Goal: Transaction & Acquisition: Purchase product/service

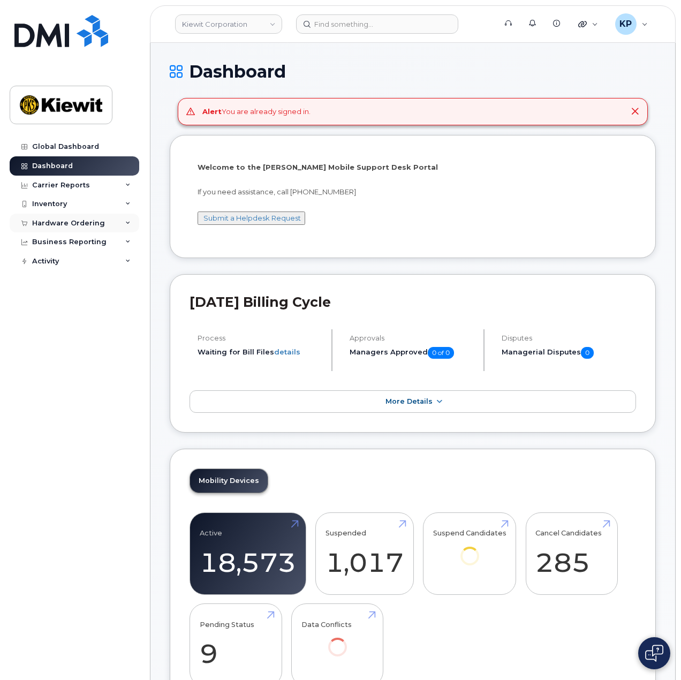
click at [107, 219] on div "Hardware Ordering" at bounding box center [75, 223] width 130 height 19
click at [63, 258] on link "Orders" at bounding box center [83, 263] width 111 height 20
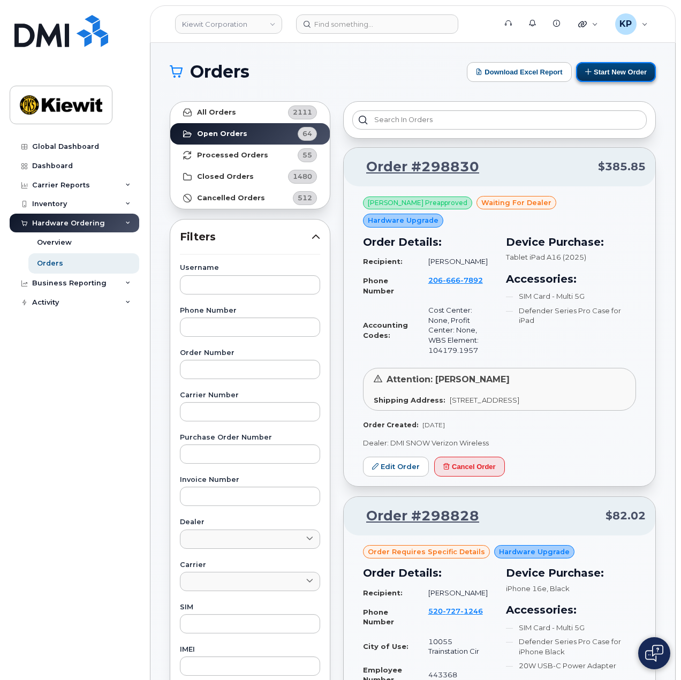
click at [616, 70] on button "Start New Order" at bounding box center [616, 72] width 80 height 20
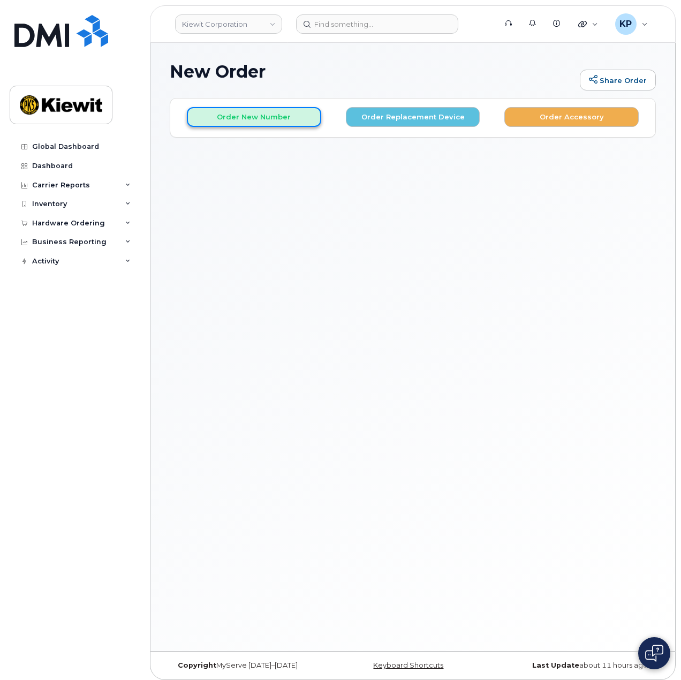
click at [257, 119] on button "Order New Number" at bounding box center [254, 117] width 134 height 20
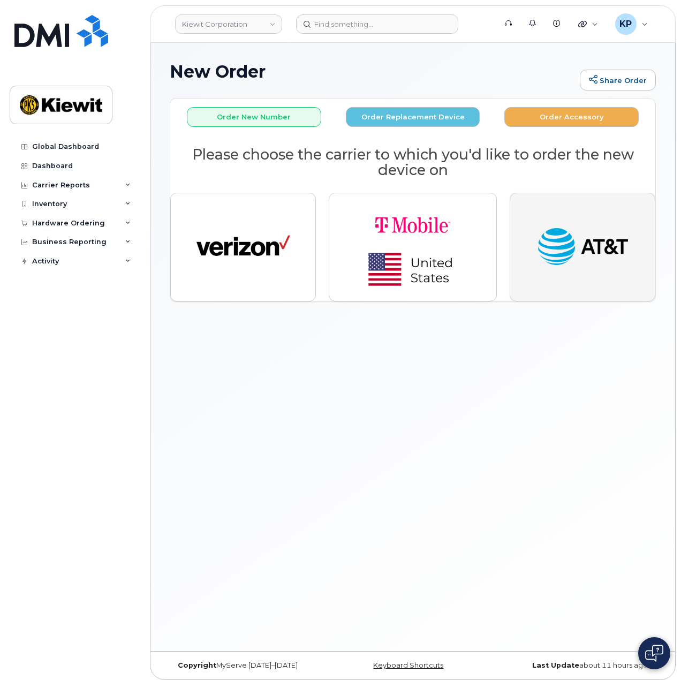
click at [545, 266] on img "button" at bounding box center [583, 247] width 94 height 48
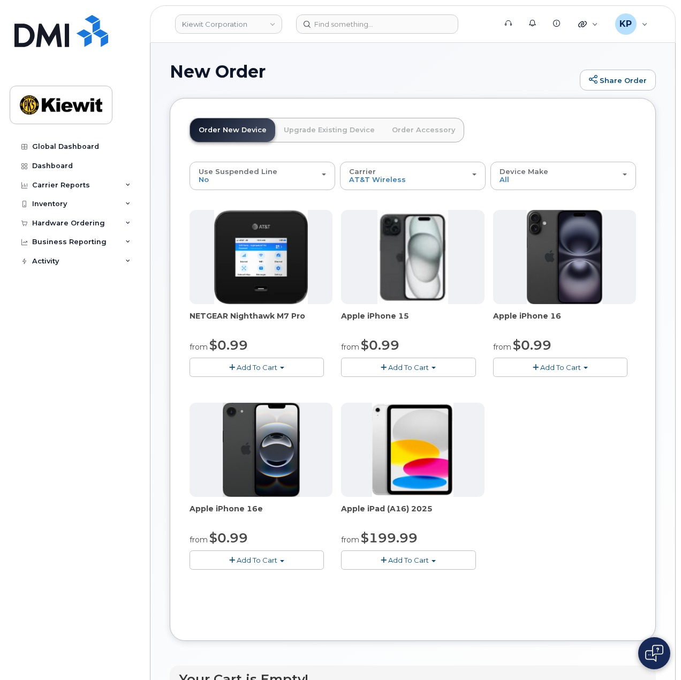
click at [520, 363] on button "Add To Cart" at bounding box center [560, 367] width 134 height 19
click at [515, 383] on link "$0.99 - 2 Year Activation (128GB)" at bounding box center [565, 387] width 138 height 13
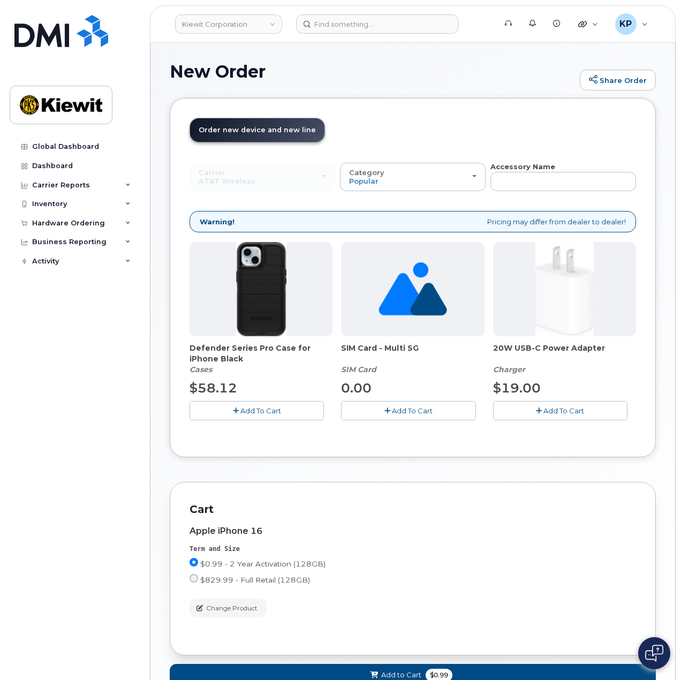
drag, startPoint x: 259, startPoint y: 407, endPoint x: 265, endPoint y: 407, distance: 5.9
click at [259, 407] on span "Add To Cart" at bounding box center [261, 411] width 41 height 9
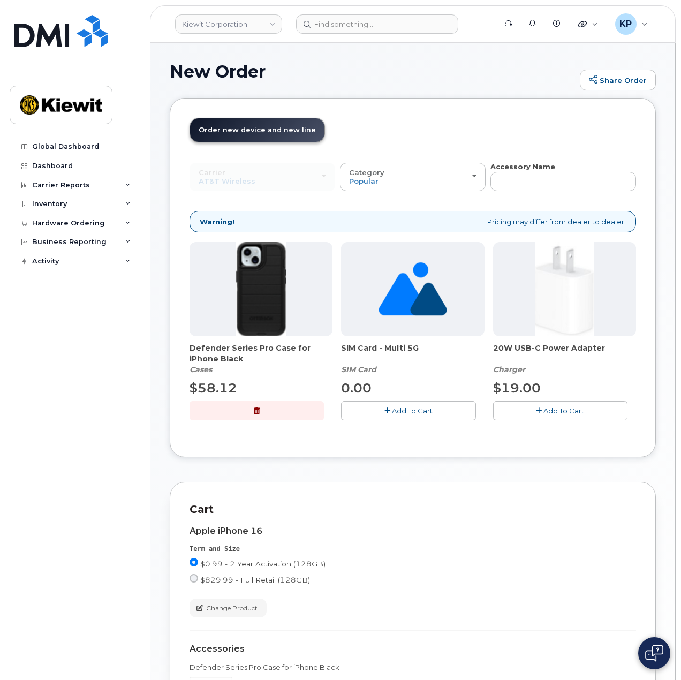
click at [534, 405] on button "Add To Cart" at bounding box center [560, 410] width 134 height 19
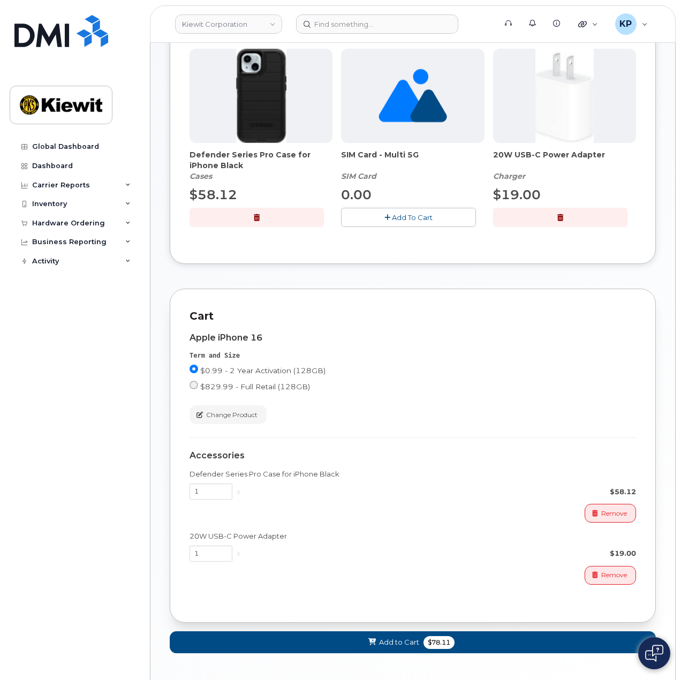
scroll to position [236, 0]
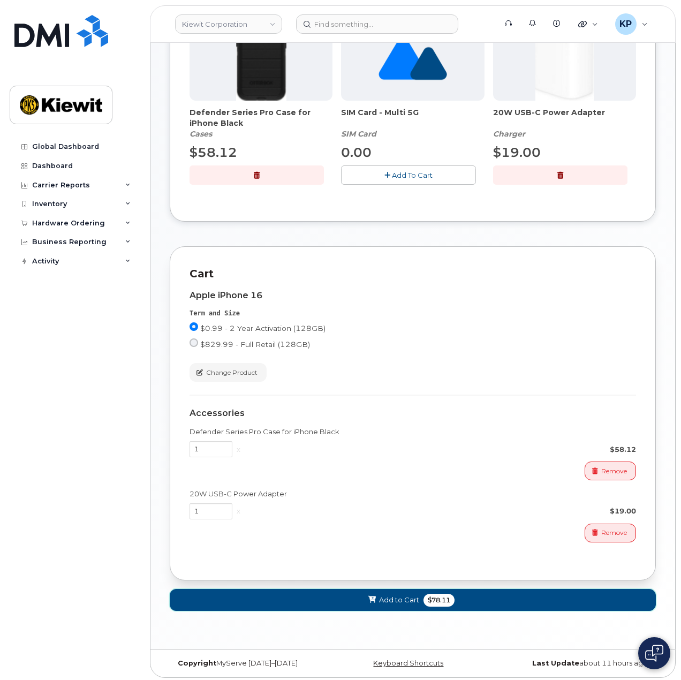
click at [297, 592] on button "Add to Cart $78.11" at bounding box center [413, 600] width 486 height 22
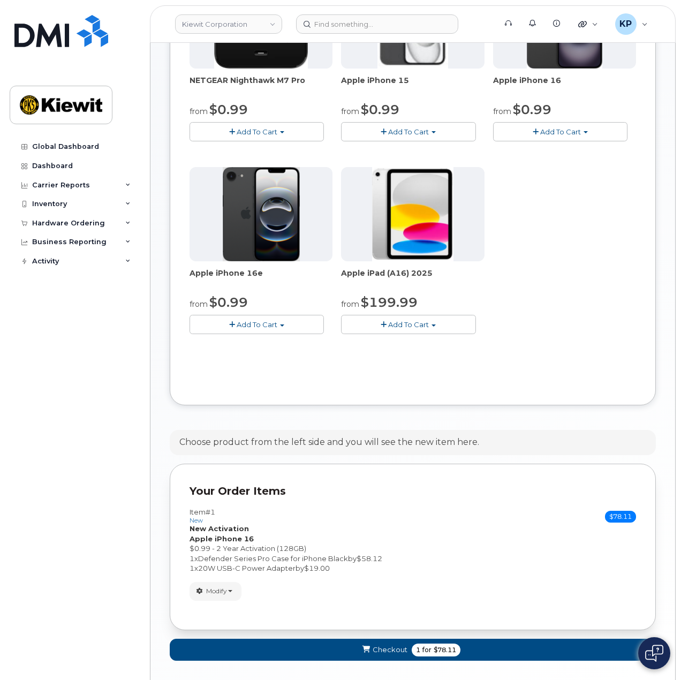
scroll to position [276, 0]
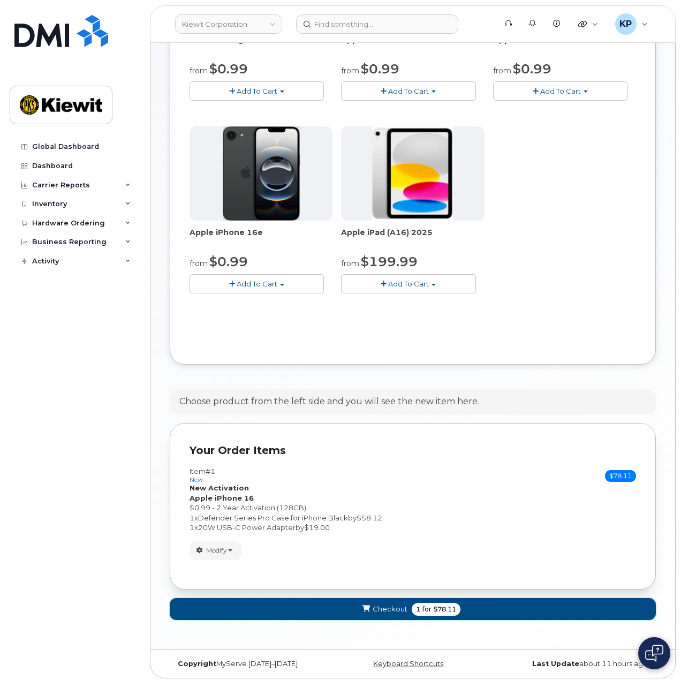
click at [384, 605] on span "Checkout" at bounding box center [390, 609] width 35 height 10
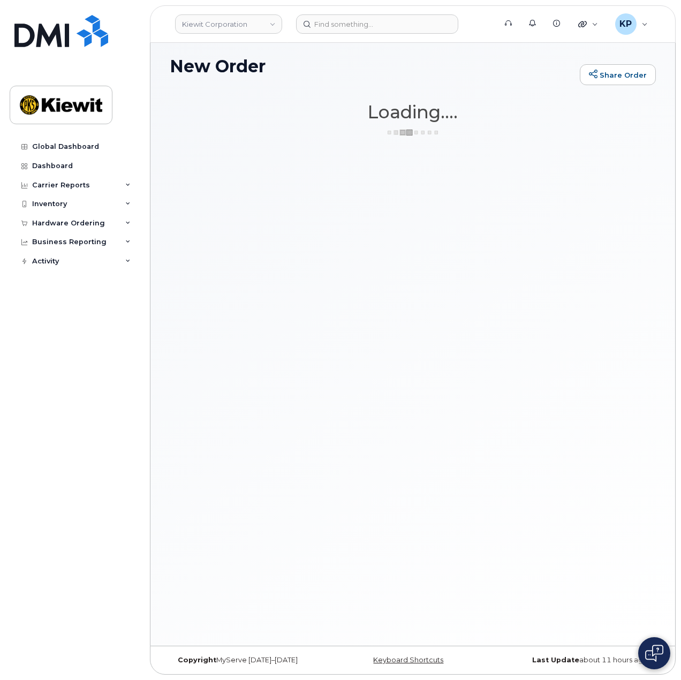
scroll to position [5, 0]
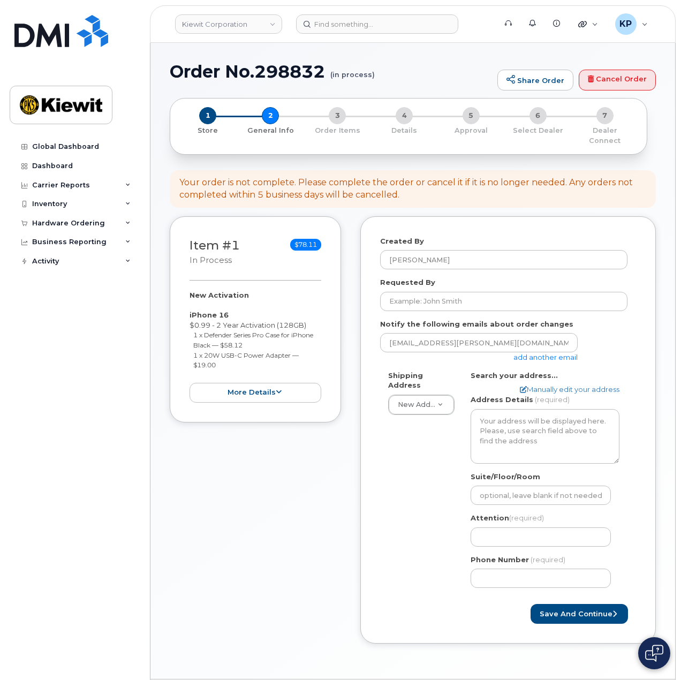
select select
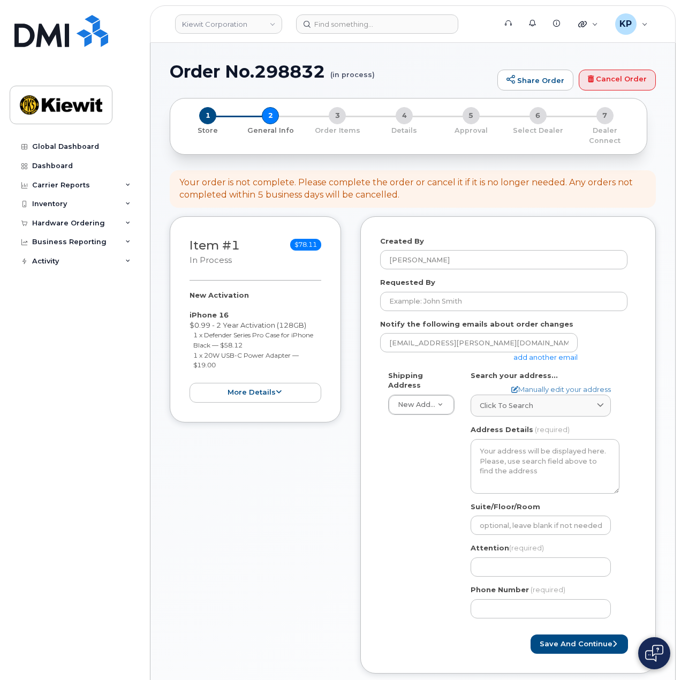
click at [546, 353] on link "add another email" at bounding box center [546, 357] width 64 height 9
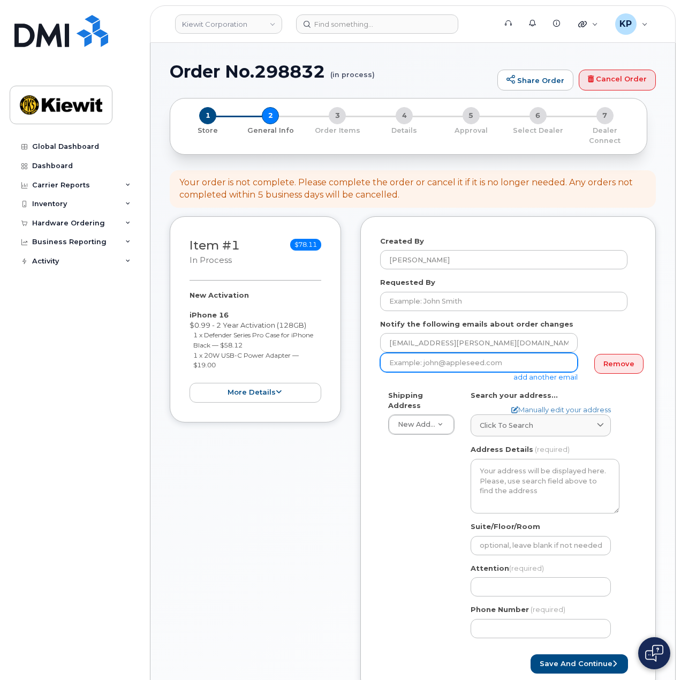
drag, startPoint x: 439, startPoint y: 355, endPoint x: 448, endPoint y: 355, distance: 9.1
click at [439, 355] on input "email" at bounding box center [479, 362] width 198 height 19
paste input "Jasmine.Smith@kiewit.com"
type input "Jasmine.Smith@kiewit.com"
click at [409, 375] on form "Created By Kristian Patdu Requested By Notify the following emails about order …" at bounding box center [508, 455] width 256 height 438
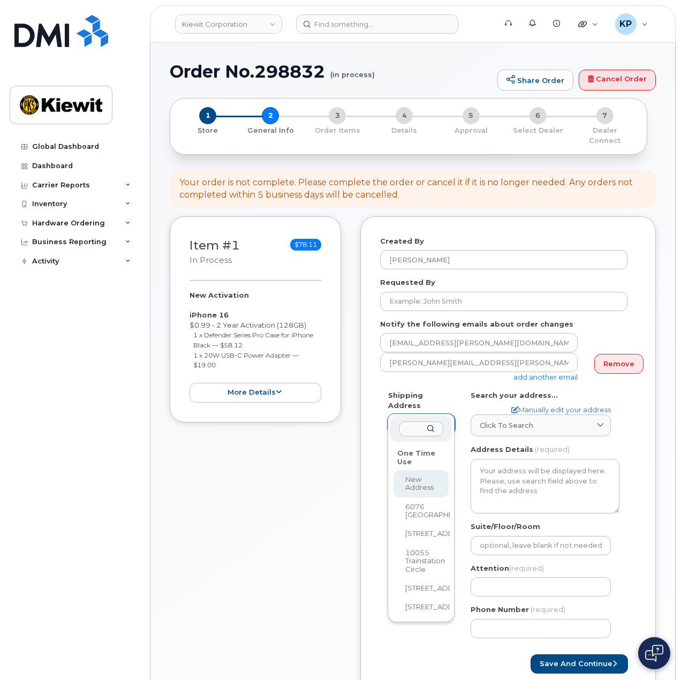
drag, startPoint x: 417, startPoint y: 400, endPoint x: 469, endPoint y: 402, distance: 52.5
click at [506, 405] on div "Click to search No available options" at bounding box center [541, 421] width 140 height 32
click at [508, 405] on div "Click to search No available options" at bounding box center [541, 421] width 140 height 32
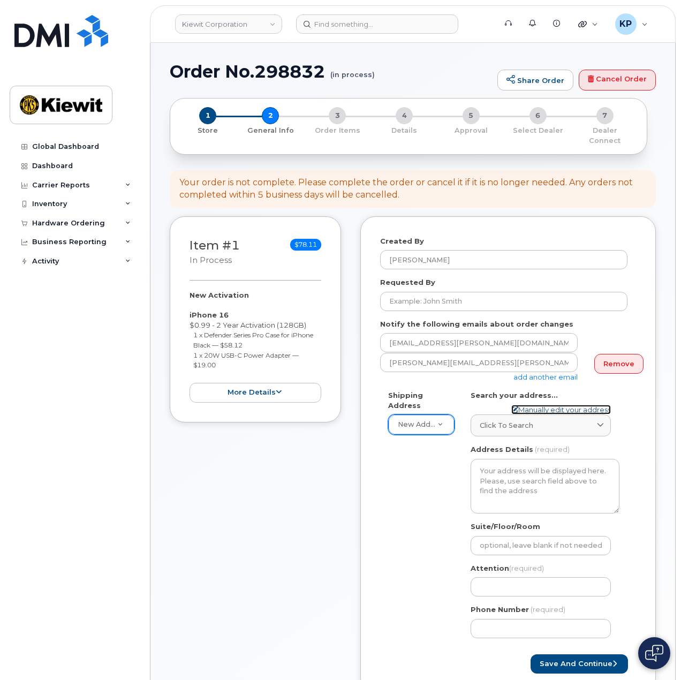
click at [522, 405] on link "Manually edit your address" at bounding box center [562, 410] width 100 height 10
select select
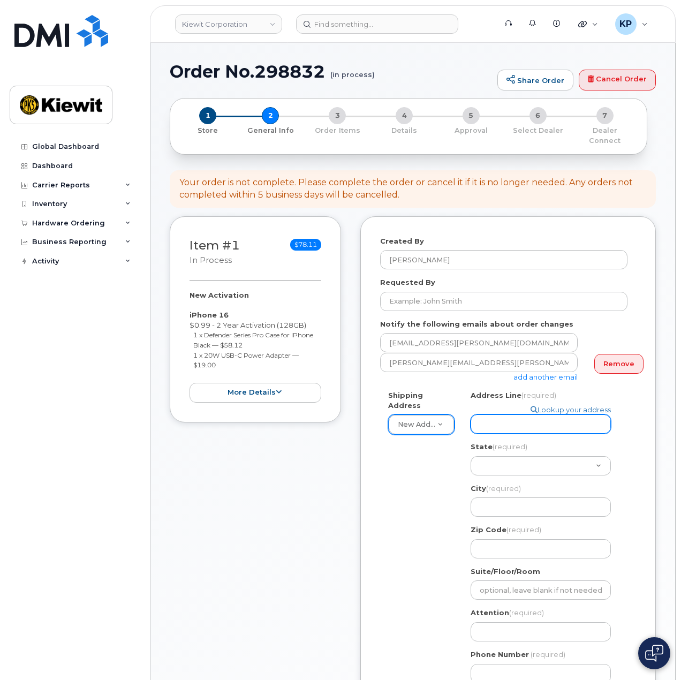
drag, startPoint x: 521, startPoint y: 417, endPoint x: 680, endPoint y: 401, distance: 159.3
click at [521, 417] on input "Address Line (required)" at bounding box center [541, 424] width 140 height 19
click at [485, 422] on input "Address Line (required)" at bounding box center [541, 424] width 140 height 19
select select
type input "2"
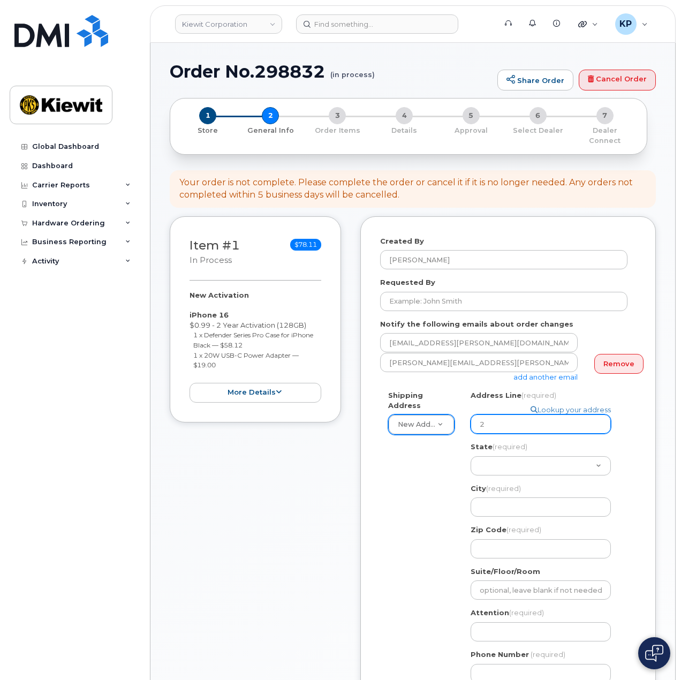
select select
type input "20"
select select
type input "205"
select select
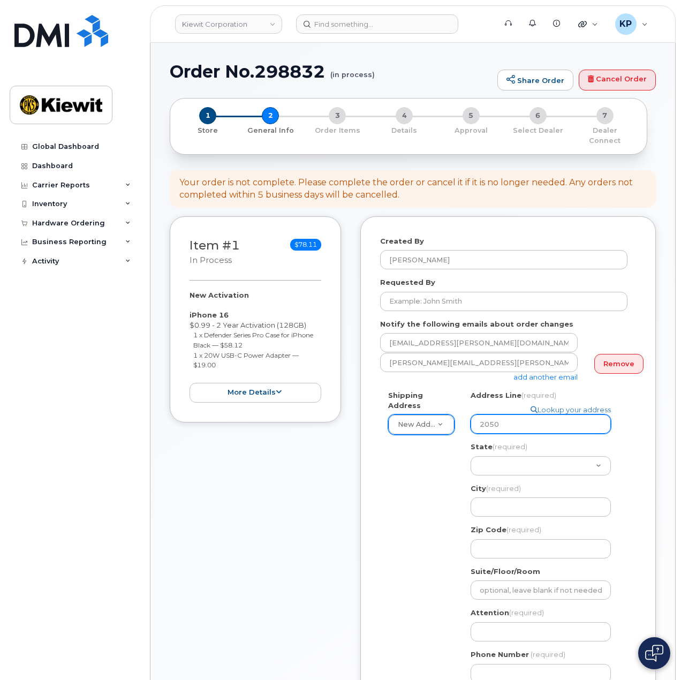
type input "2050"
select select
type input "2050 R"
select select
type input "2050 Ro"
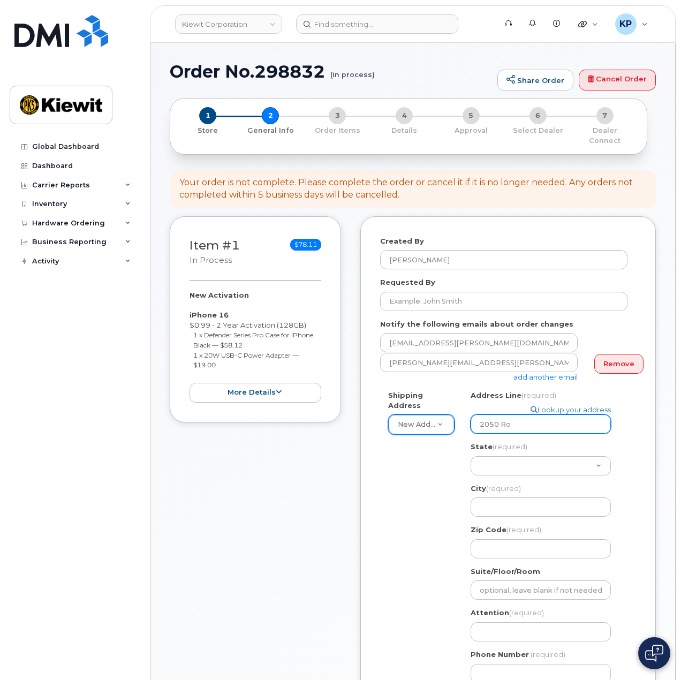
select select
type input "2050 Roa"
select select
type input "2050 Roan"
select select
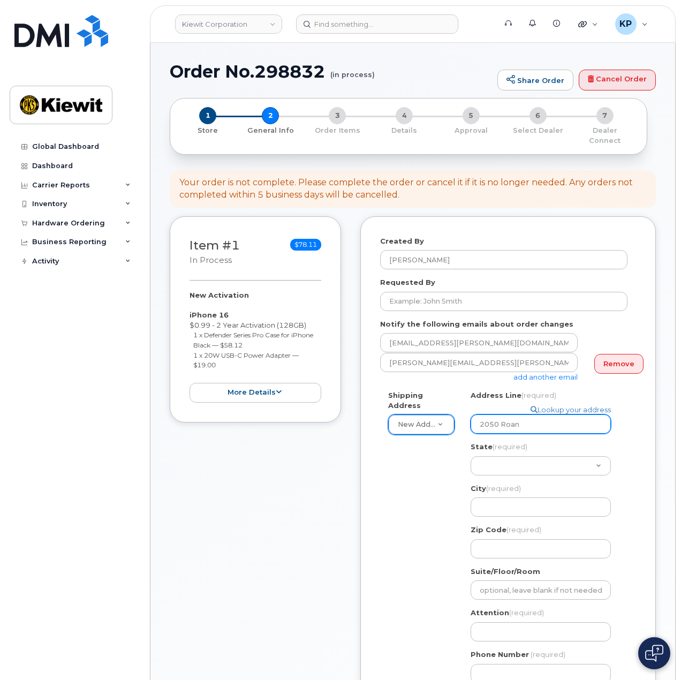
type input "2050 Roano"
select select
type input "2050 Roanok"
select select
type input "2050 Roanoke"
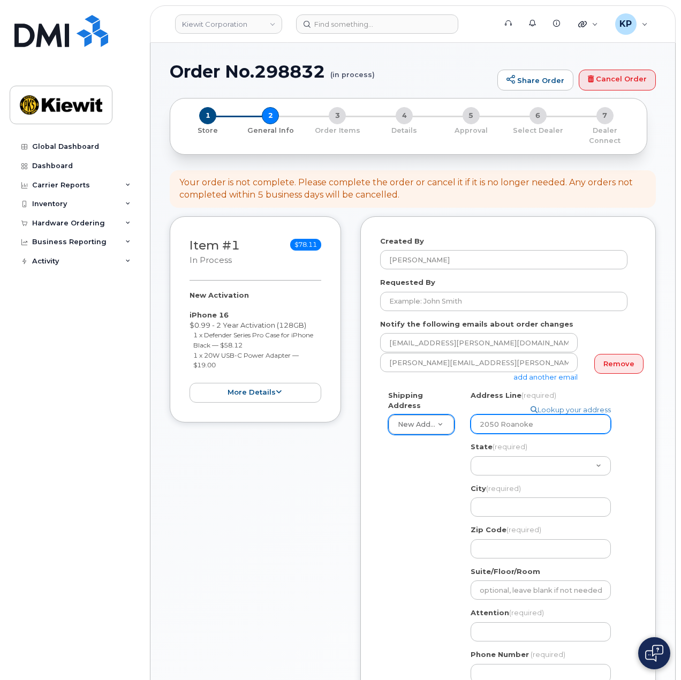
select select
type input "2050 Roanoke R"
select select
type input "2050 Roanoke Ro"
select select
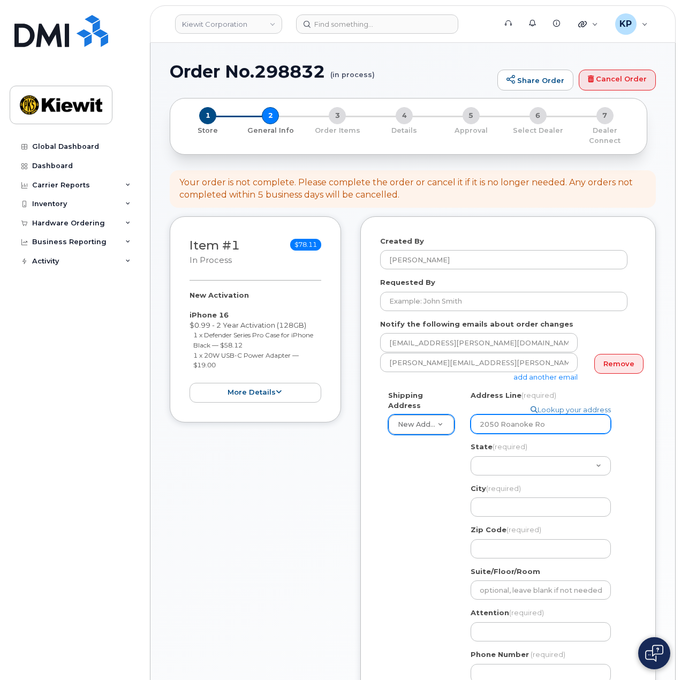
type input "2050 Roanoke Roa"
select select
type input "2050 Roanoke Road"
select select "TN"
select select
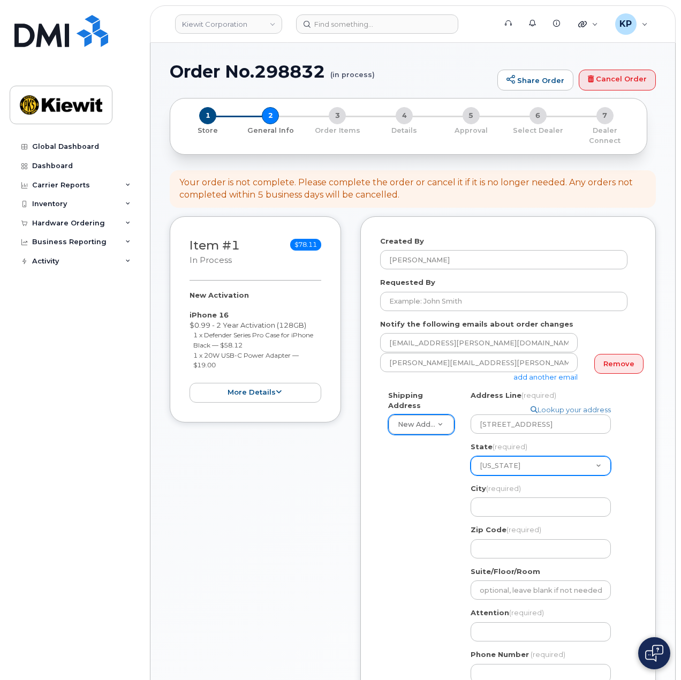
click at [591, 456] on select "Alabama Alaska American Samoa Arizona Arkansas California Colorado Connecticut …" at bounding box center [541, 465] width 140 height 19
select select "TX"
click at [471, 456] on select "Alabama Alaska American Samoa Arizona Arkansas California Colorado Connecticut …" at bounding box center [541, 465] width 140 height 19
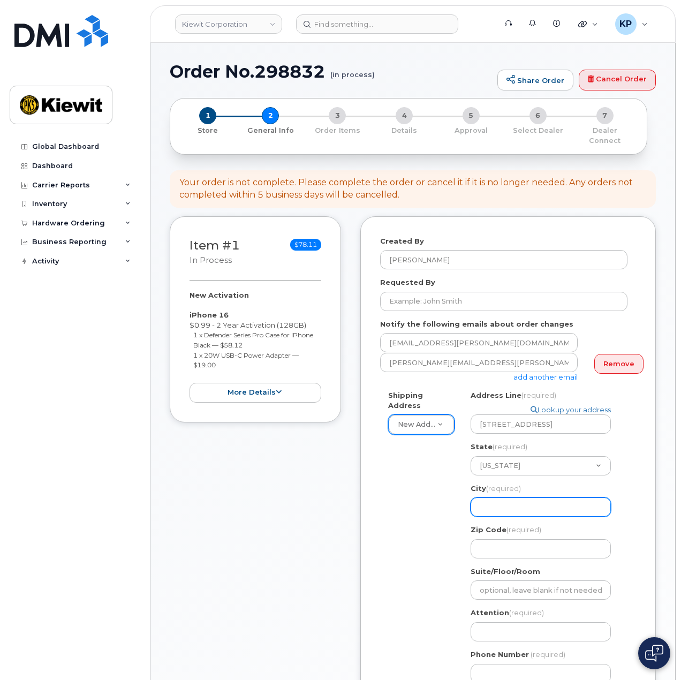
click at [505, 498] on input "City (required)" at bounding box center [541, 507] width 140 height 19
select select
type input "W"
select select
type input "We"
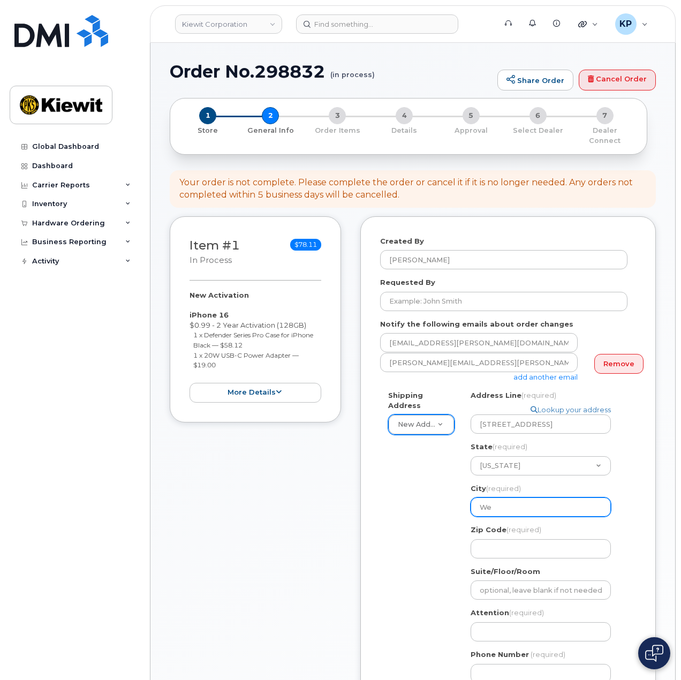
select select
type input "Wes"
select select
type input "West"
select select
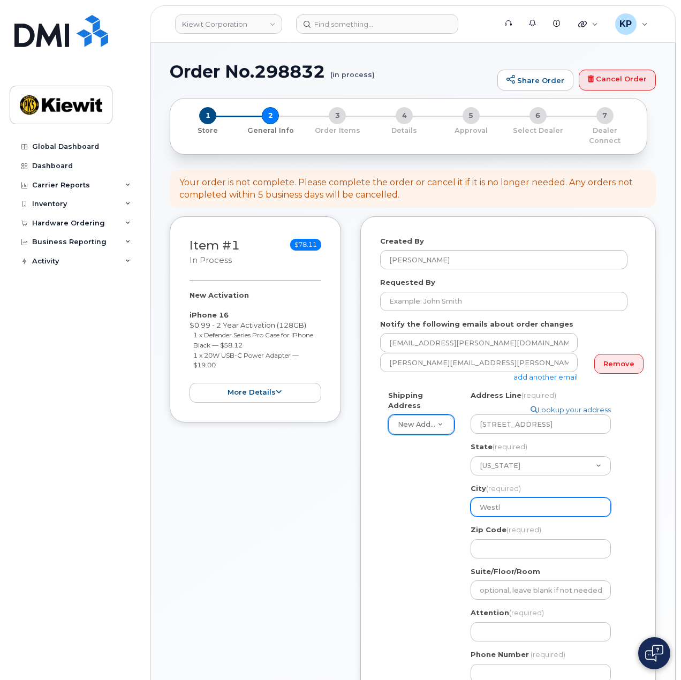
type input "Westla"
select select
type input "Westlak"
select select
type input "Westlake"
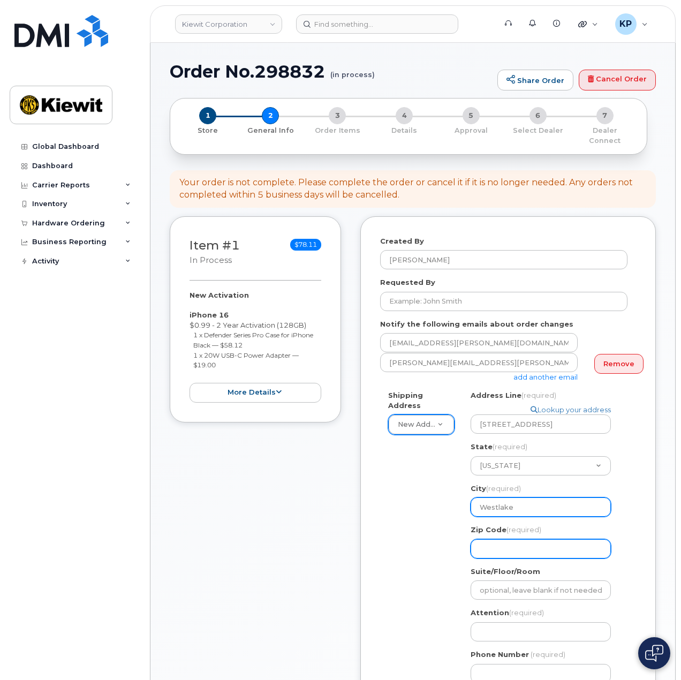
select select
type input "7"
select select
type input "76"
select select
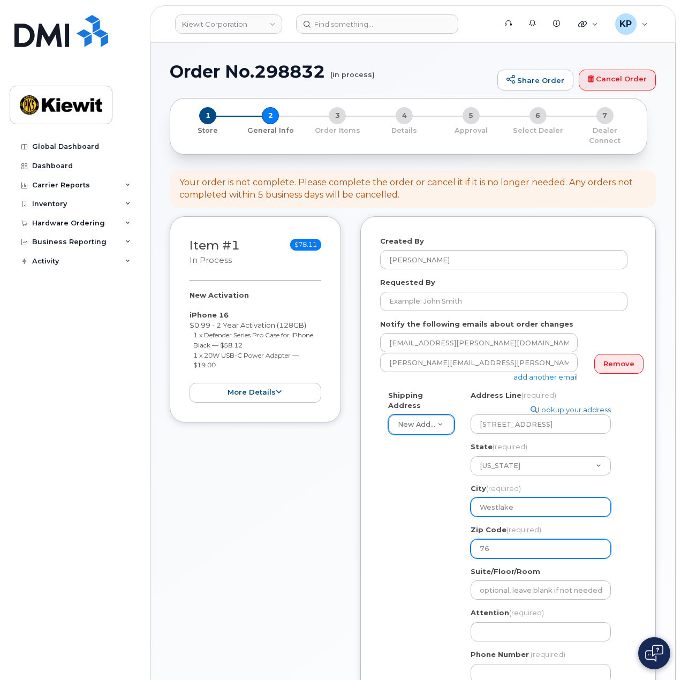
type input "762"
select select
type input "7626"
select select
type input "76262"
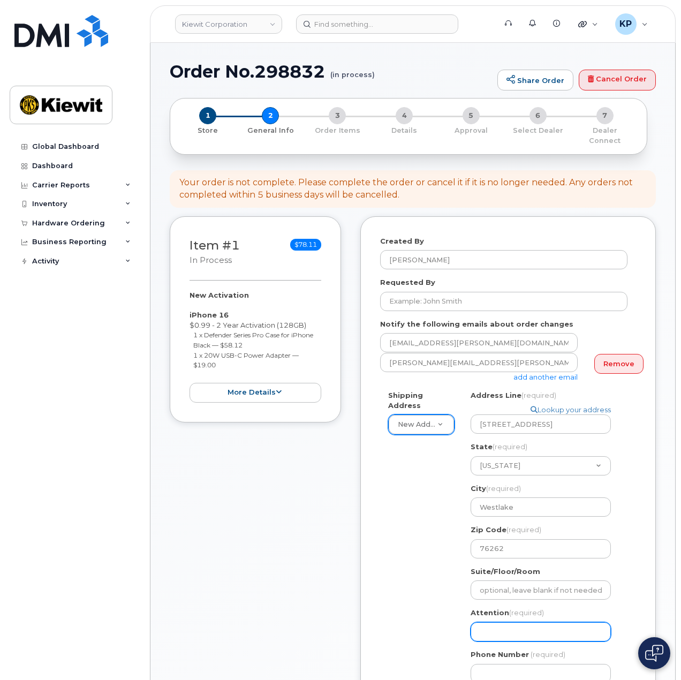
drag, startPoint x: 500, startPoint y: 625, endPoint x: 500, endPoint y: 601, distance: 24.1
click at [500, 625] on input "Attention (required)" at bounding box center [541, 631] width 140 height 19
paste input "Fernando Erazo"
select select
type input "Fernando Erazo"
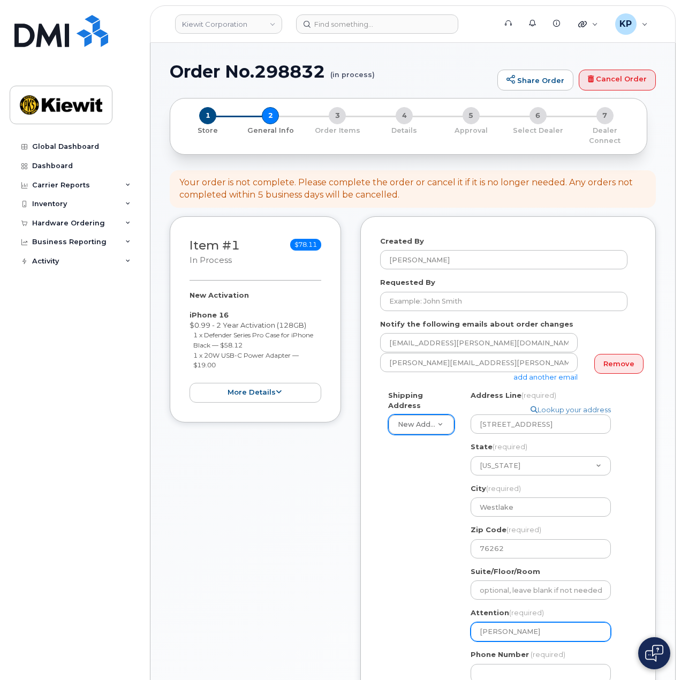
select select
type input "Fernando Erazo &"
click at [562, 624] on input "Fernando Erazo &" at bounding box center [541, 631] width 140 height 19
paste input "Cary.Sager"
select select
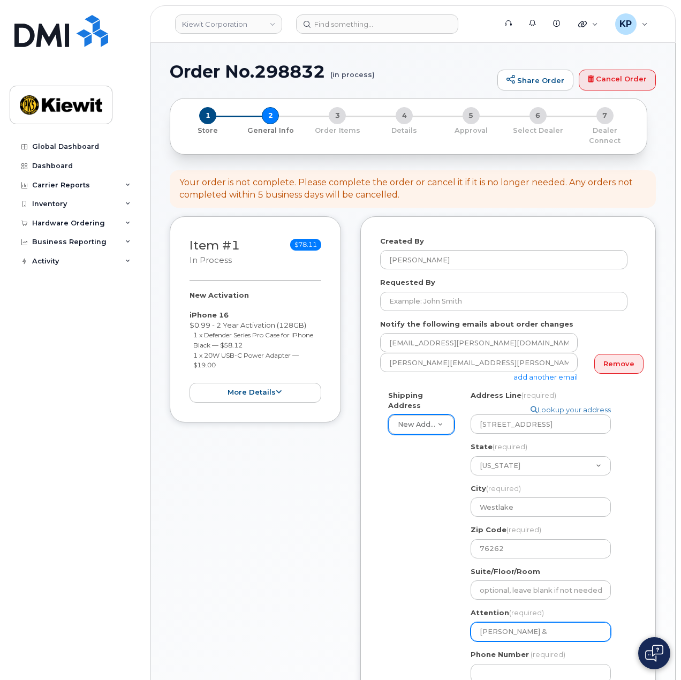
type input "Fernando Erazo & Cary.Sager"
click at [560, 622] on input "Fernando Erazo & Cary.Sager" at bounding box center [541, 631] width 140 height 19
select select
type input "Fernando Erazo & CarySager"
select select
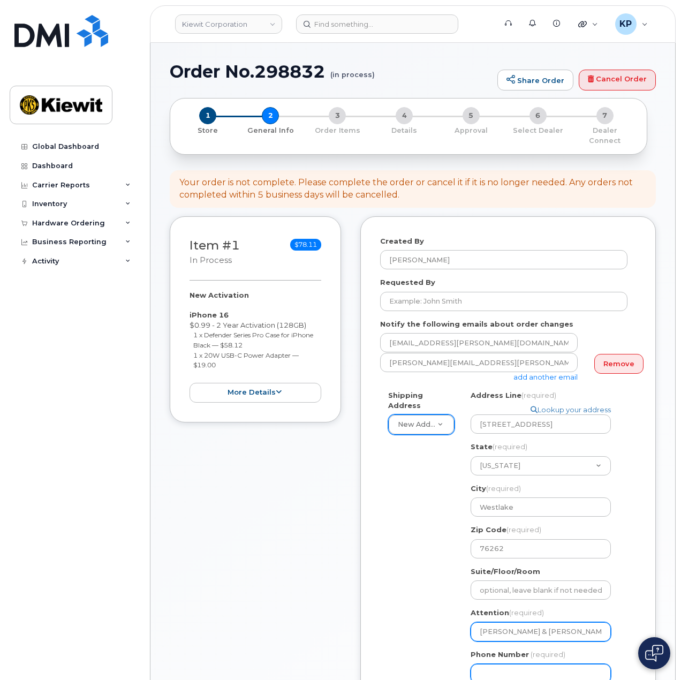
type input "Fernando Erazo & Cary Sager"
click at [541, 664] on input "Phone Number" at bounding box center [541, 673] width 140 height 19
type input "877772770"
select select
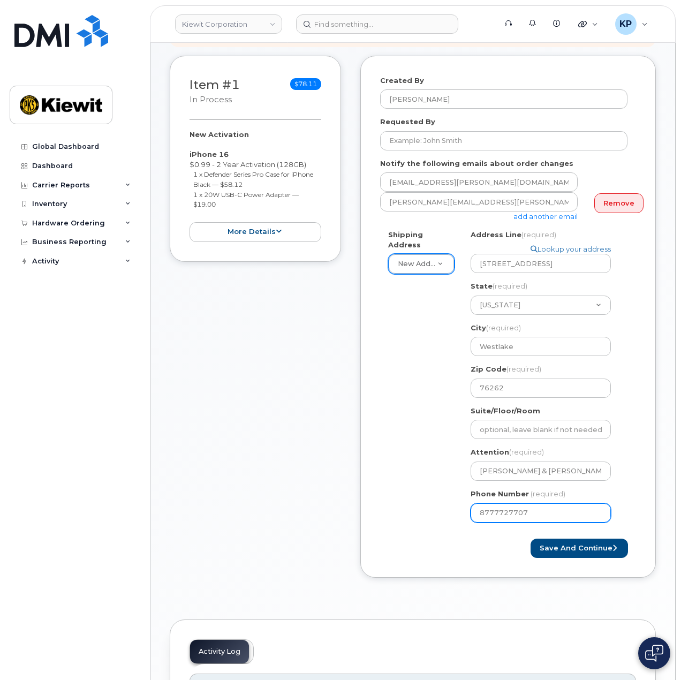
type input "8777727707"
click at [393, 443] on div "Shipping Address New Address New Address 6076 TX-12 8000 Forbes Place 10055 Tra…" at bounding box center [503, 380] width 247 height 301
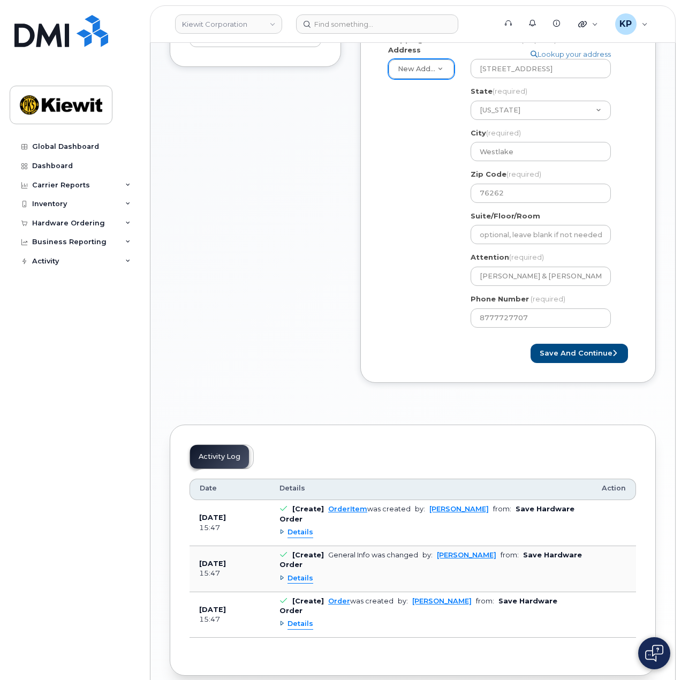
scroll to position [373, 0]
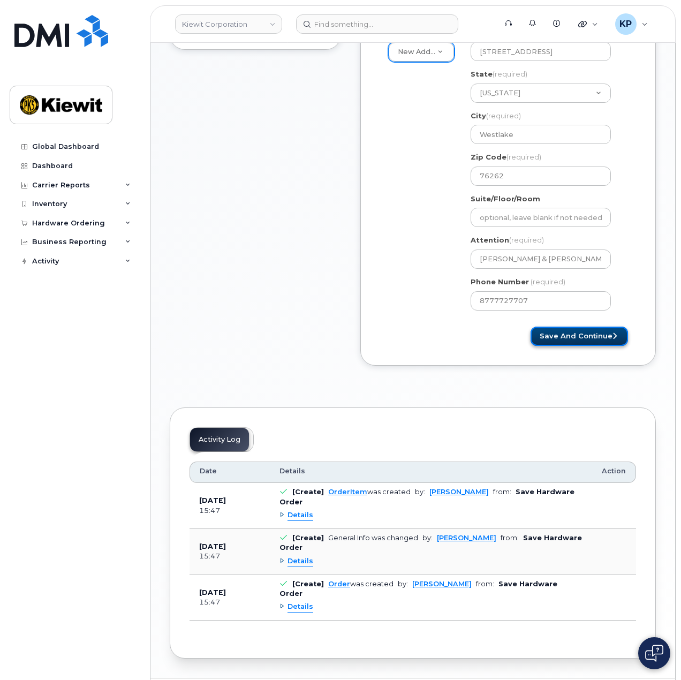
click at [555, 327] on button "Save and Continue" at bounding box center [579, 337] width 97 height 20
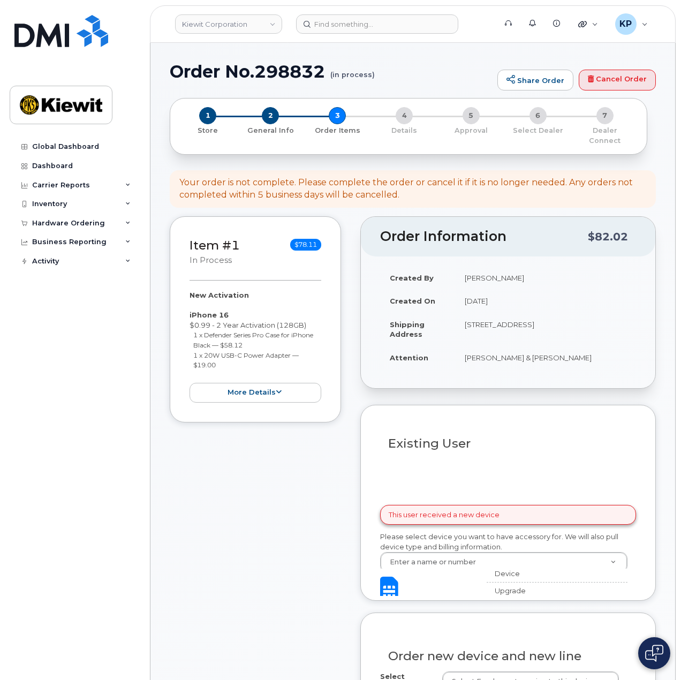
select select
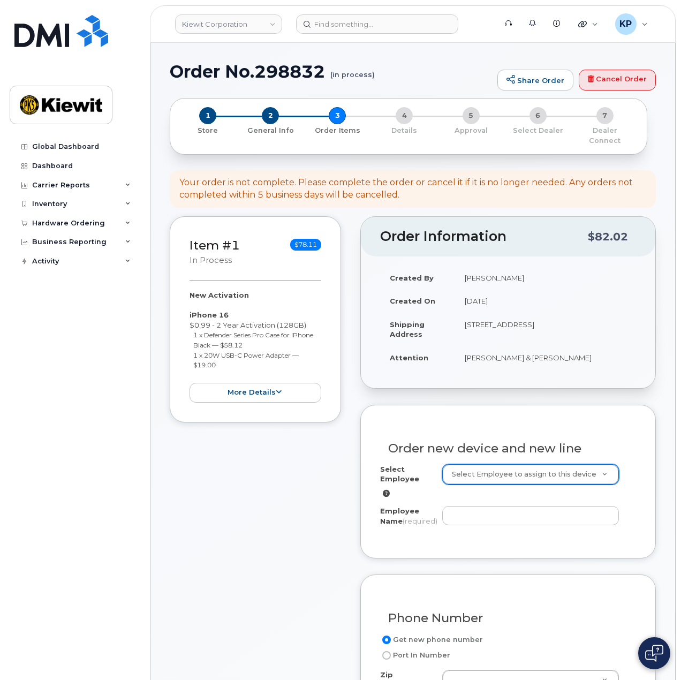
drag, startPoint x: 512, startPoint y: 461, endPoint x: 506, endPoint y: 461, distance: 6.4
click at [486, 512] on input "Employee Name (required)" at bounding box center [530, 515] width 177 height 19
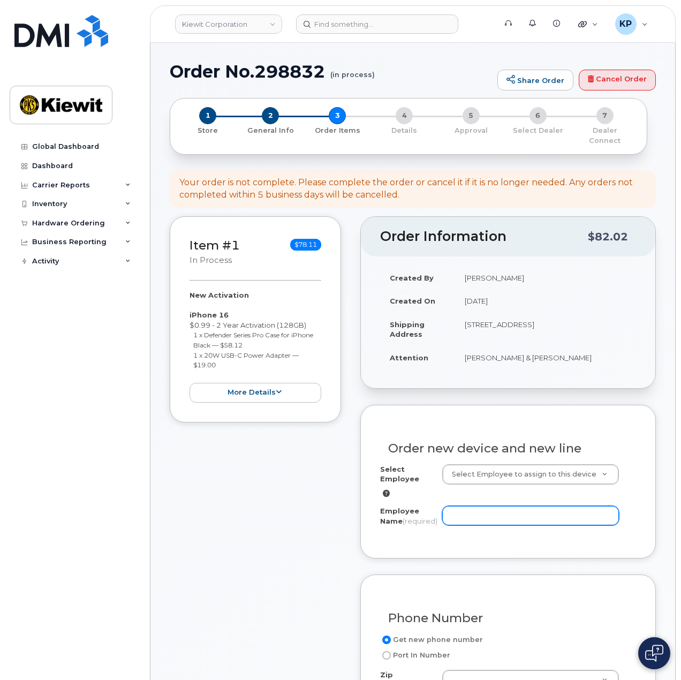
paste input "[PERSON_NAME]"
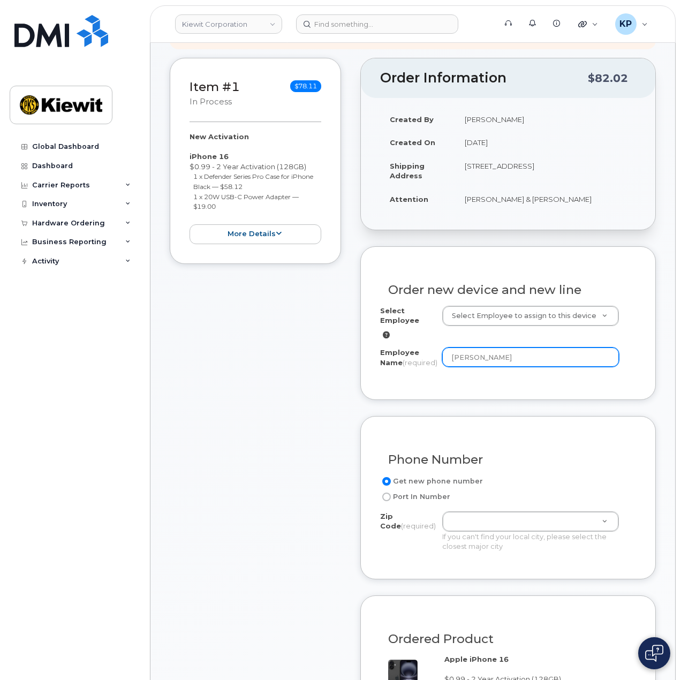
scroll to position [161, 0]
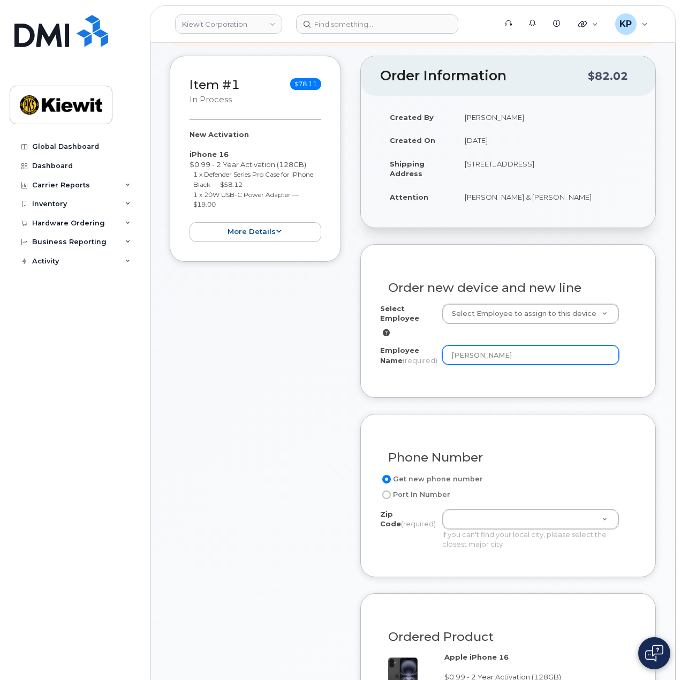
type input "[PERSON_NAME]"
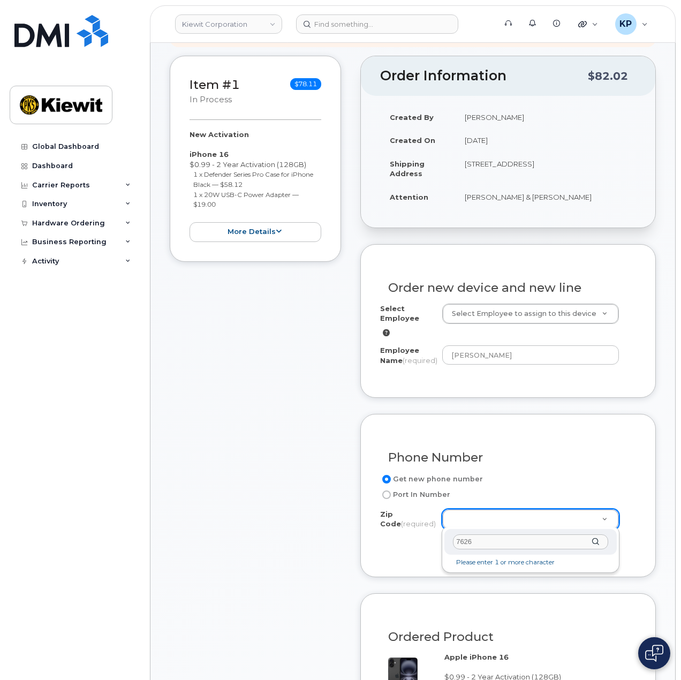
type input "76262"
type input "76262 (Roanoke, TX)"
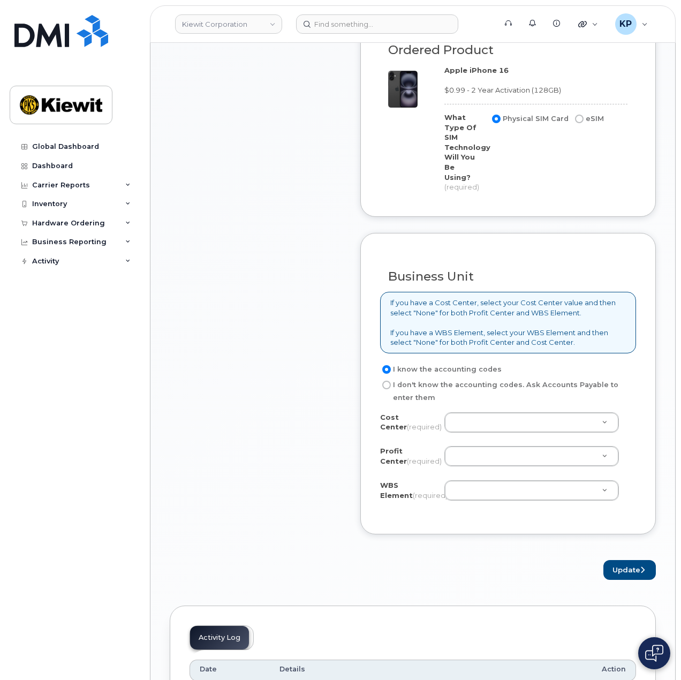
scroll to position [750, 0]
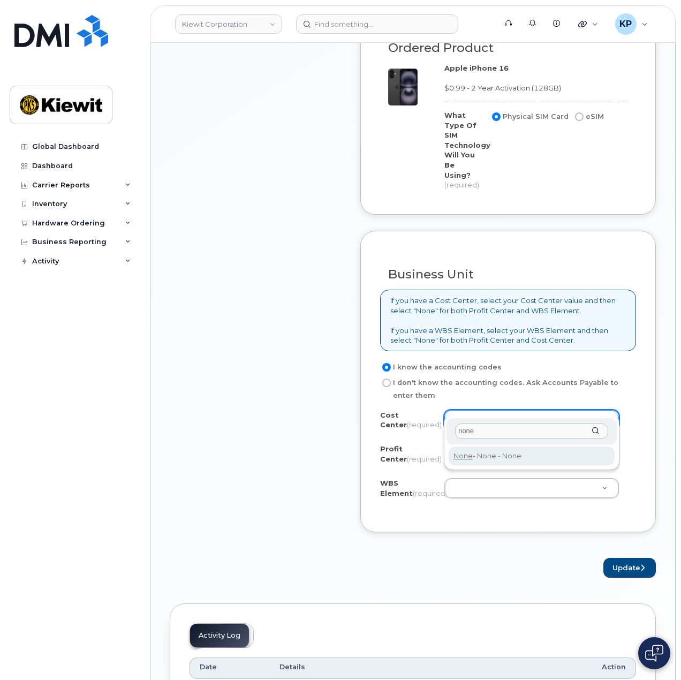
type input "none"
type input "None"
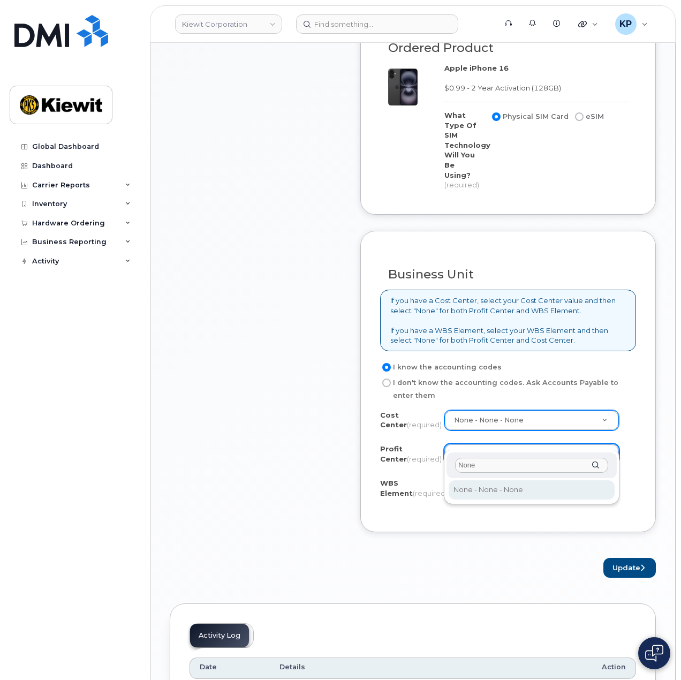
type input "None"
select select "None"
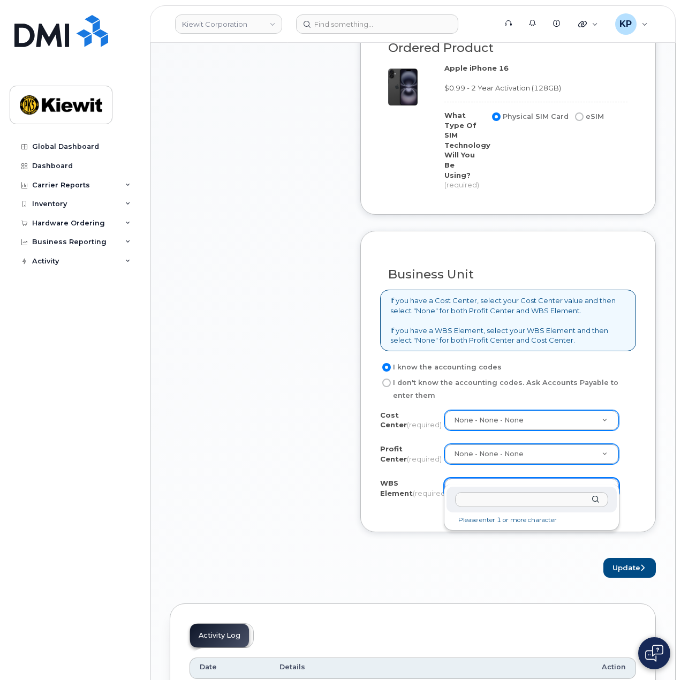
type input "110223.1631"
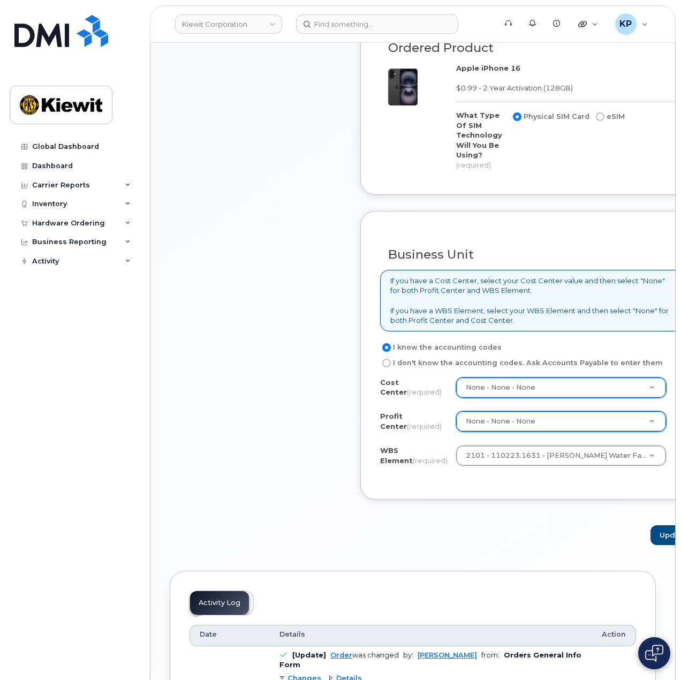
click at [369, 500] on div "Business Unit If you have a Cost Center, select your Cost Center value and then…" at bounding box center [531, 355] width 343 height 289
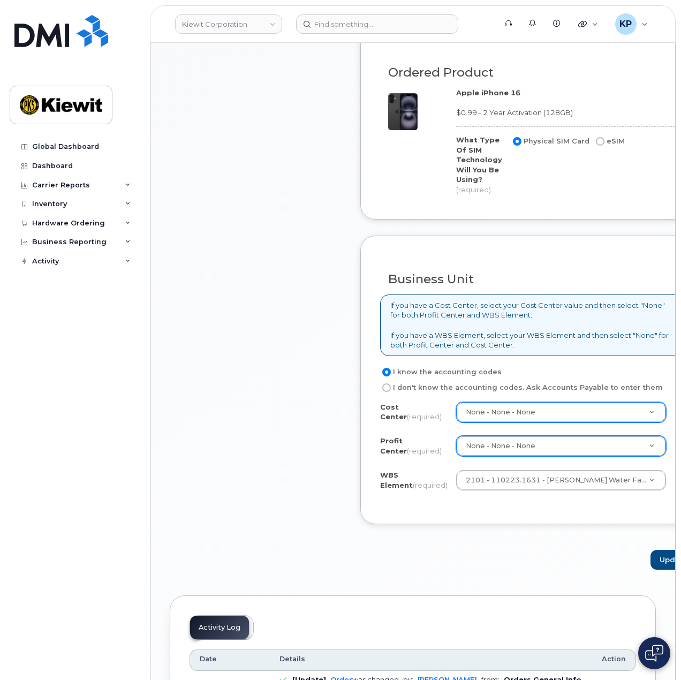
scroll to position [803, 0]
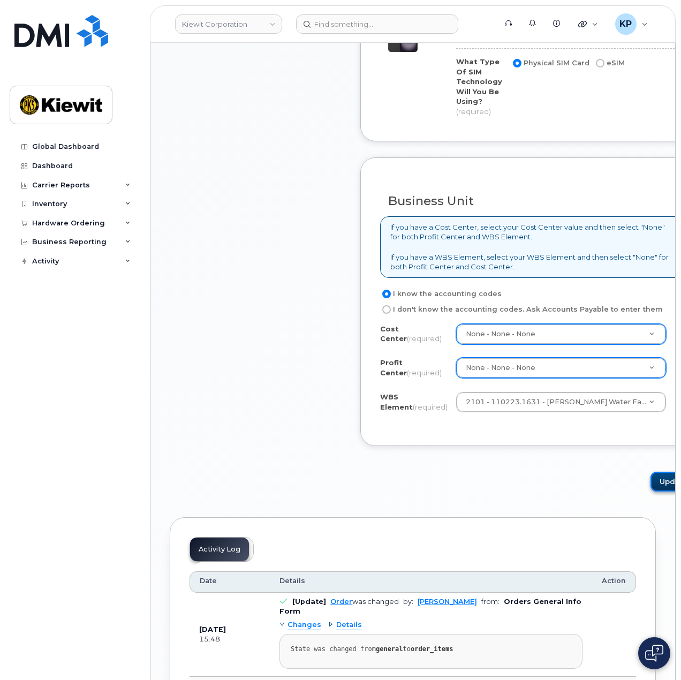
click at [651, 492] on button "Update" at bounding box center [677, 482] width 52 height 20
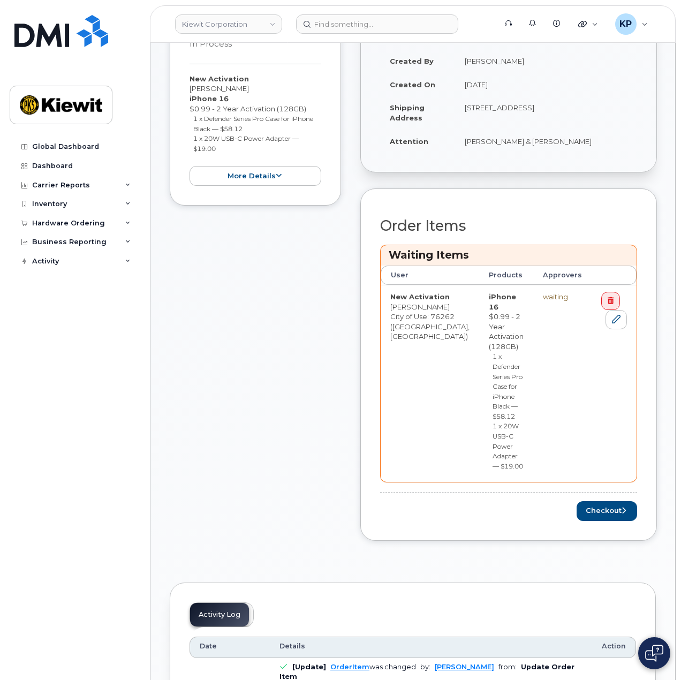
scroll to position [321, 0]
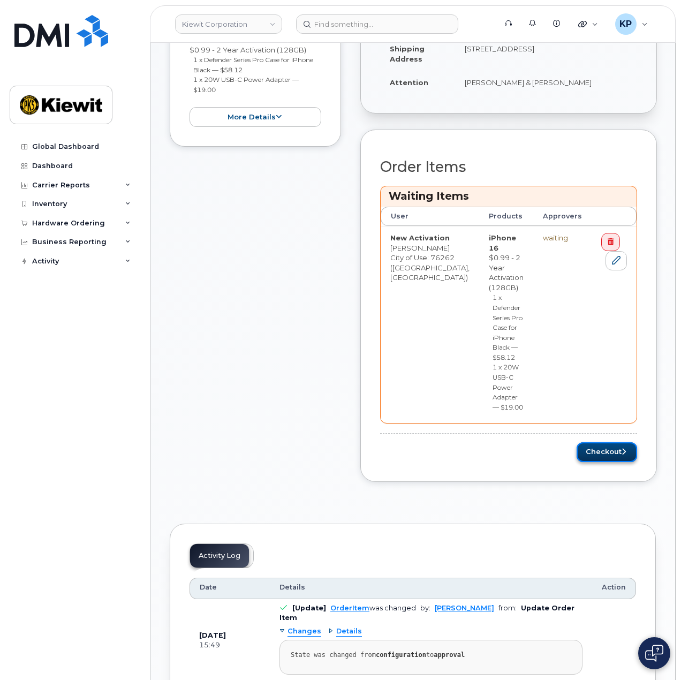
click at [584, 442] on button "Checkout" at bounding box center [607, 452] width 61 height 20
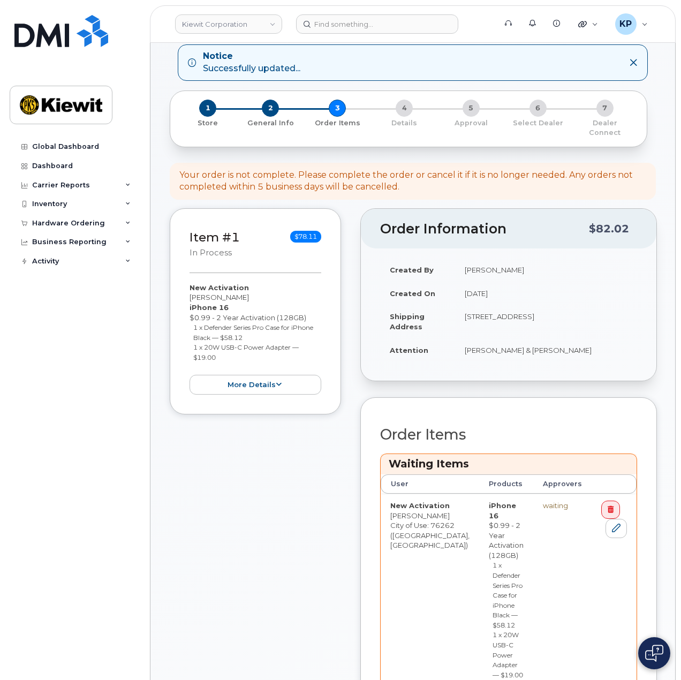
scroll to position [54, 0]
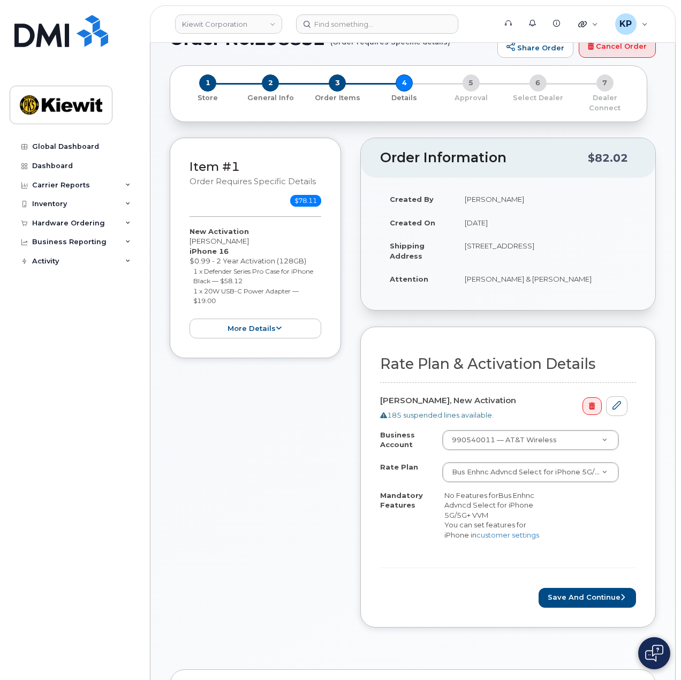
scroll to position [107, 0]
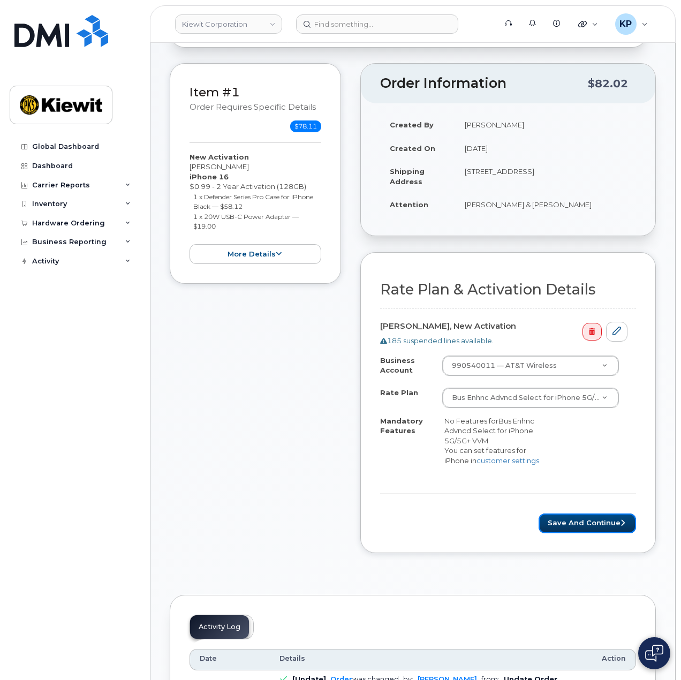
drag, startPoint x: 576, startPoint y: 506, endPoint x: 561, endPoint y: 495, distance: 19.2
click at [576, 514] on button "Save and Continue" at bounding box center [587, 524] width 97 height 20
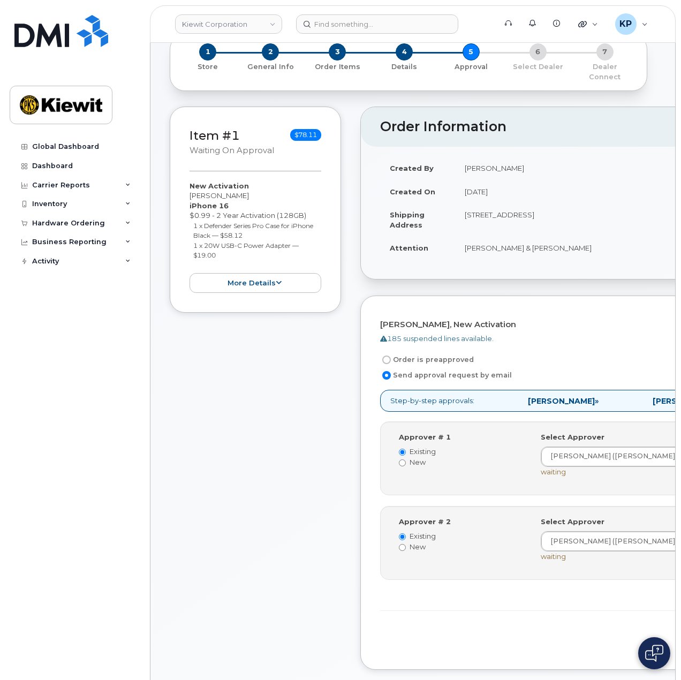
scroll to position [107, 0]
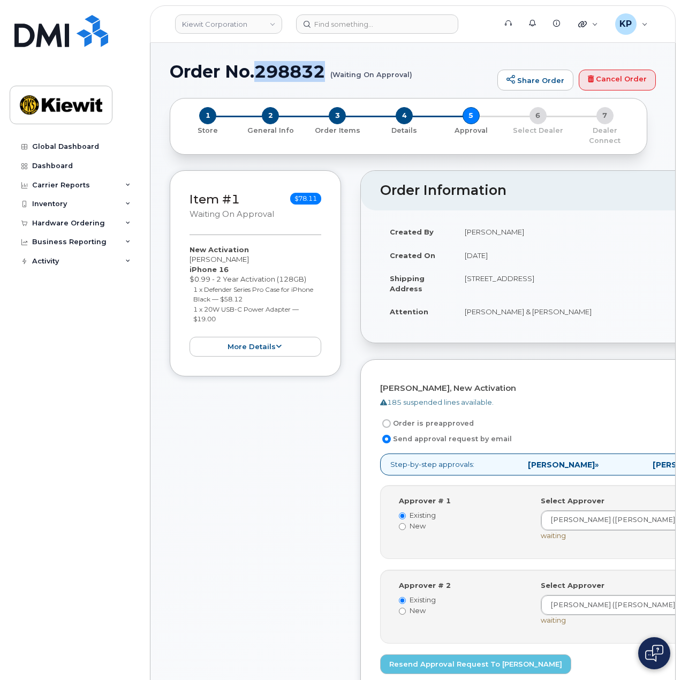
drag, startPoint x: 258, startPoint y: 78, endPoint x: 327, endPoint y: 75, distance: 69.2
click at [327, 75] on h1 "Order No.298832 (Waiting On Approval)" at bounding box center [331, 71] width 322 height 19
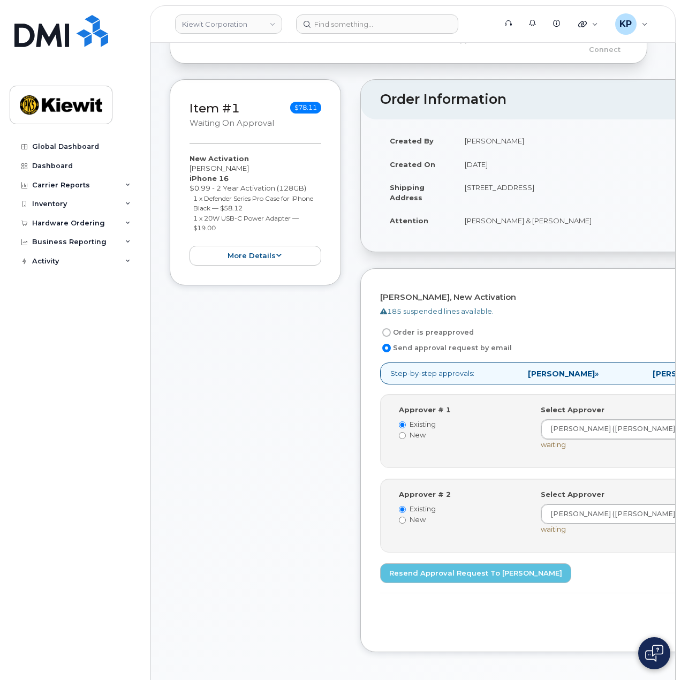
scroll to position [268, 0]
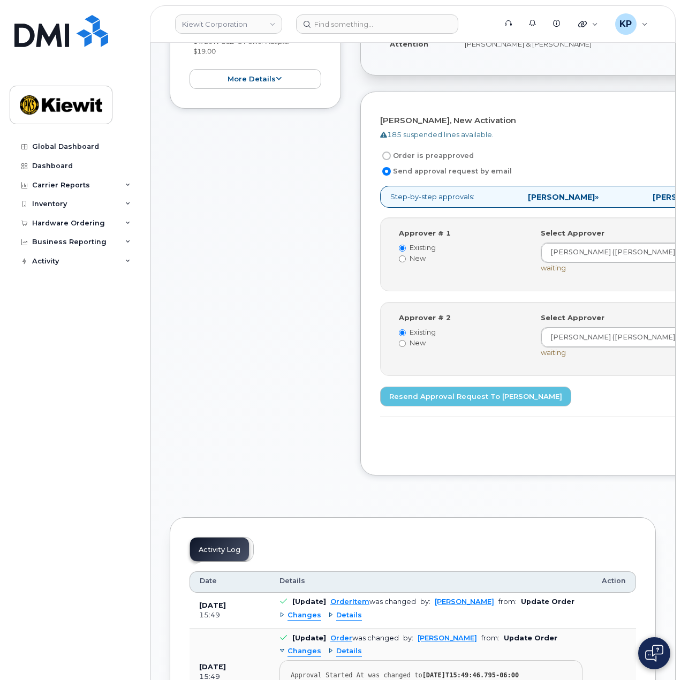
click at [286, 233] on div "Item #1 Waiting On Approval $78.11 New Activation Fernando Erazo iPhone 16 $0.9…" at bounding box center [255, 197] width 171 height 589
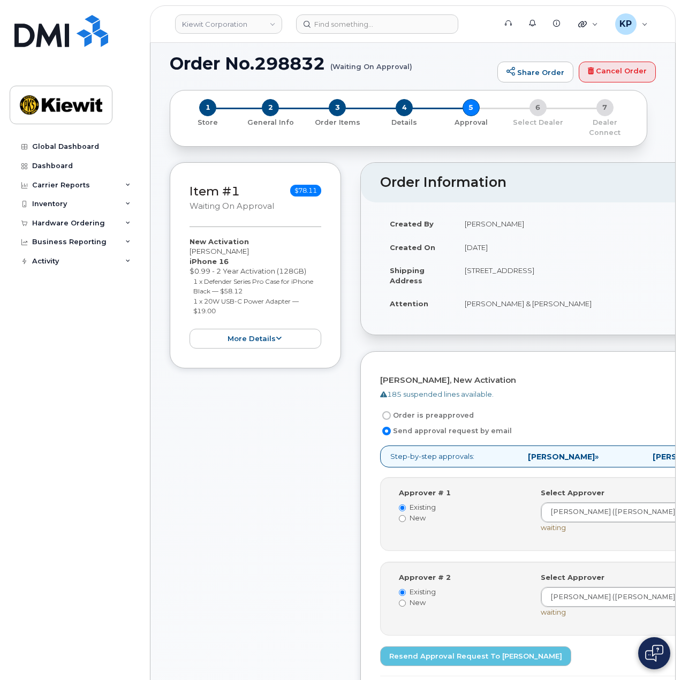
scroll to position [0, 0]
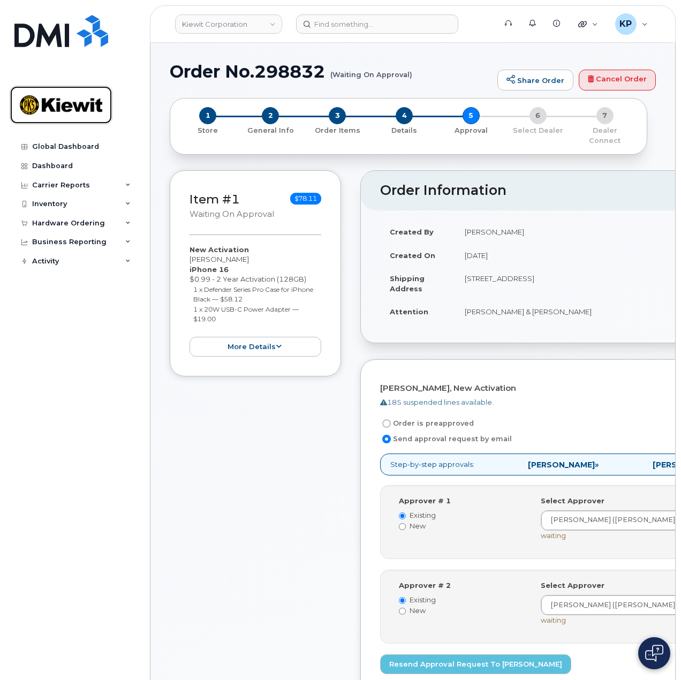
click at [73, 98] on img at bounding box center [61, 104] width 82 height 31
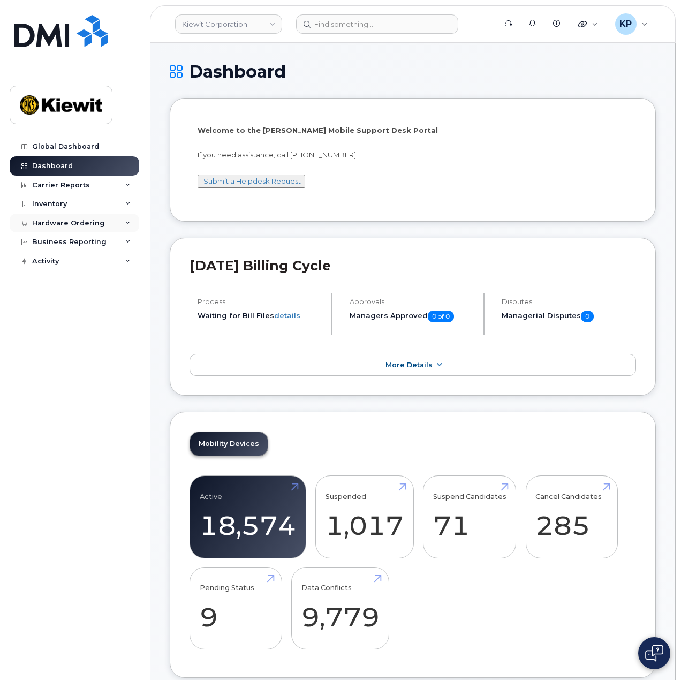
click at [86, 214] on div "Hardware Ordering" at bounding box center [75, 223] width 130 height 19
click at [70, 260] on link "Orders" at bounding box center [83, 263] width 111 height 20
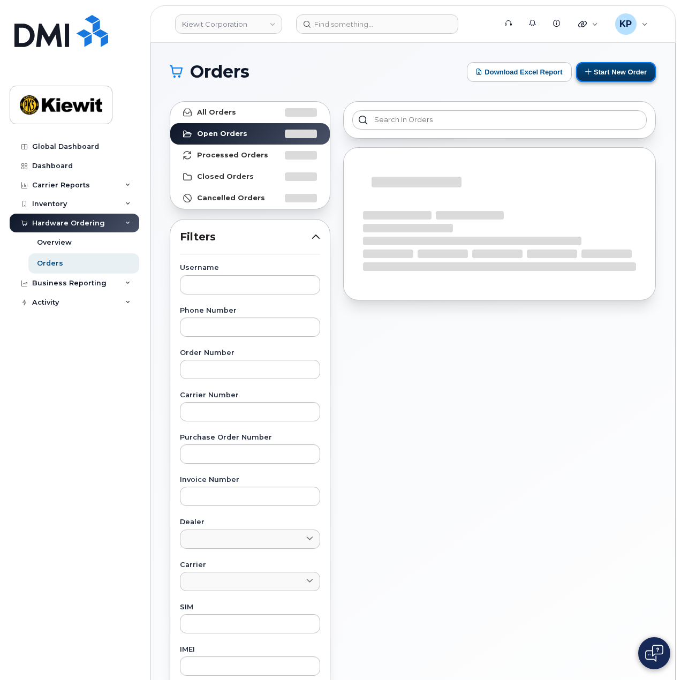
click at [613, 74] on button "Start New Order" at bounding box center [616, 72] width 80 height 20
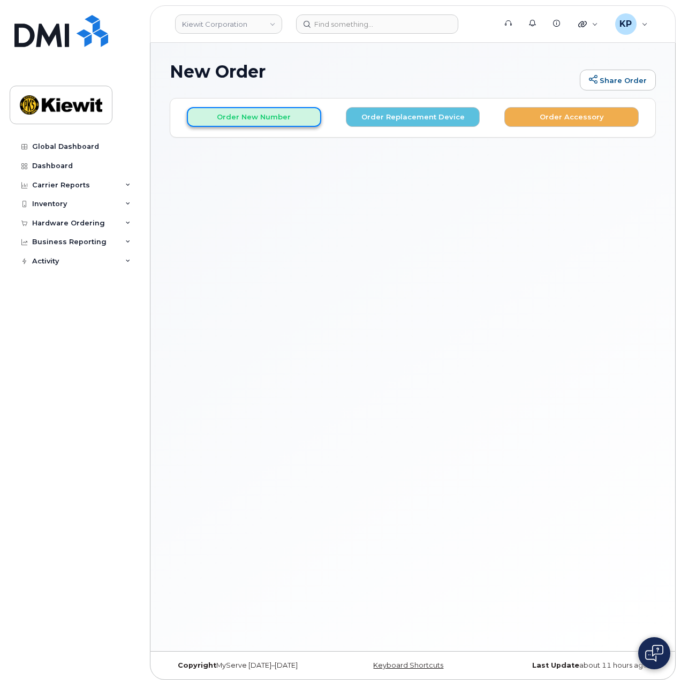
click at [262, 122] on button "Order New Number" at bounding box center [254, 117] width 134 height 20
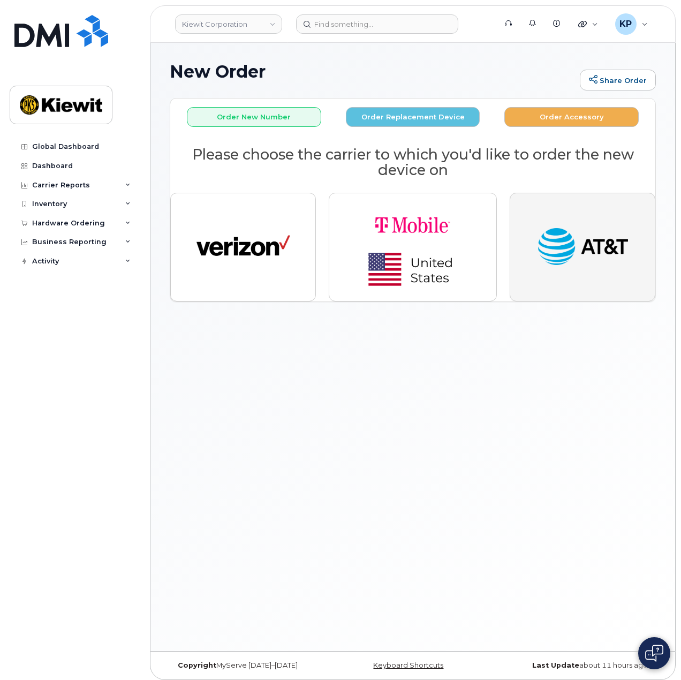
click at [598, 238] on img "button" at bounding box center [583, 247] width 94 height 48
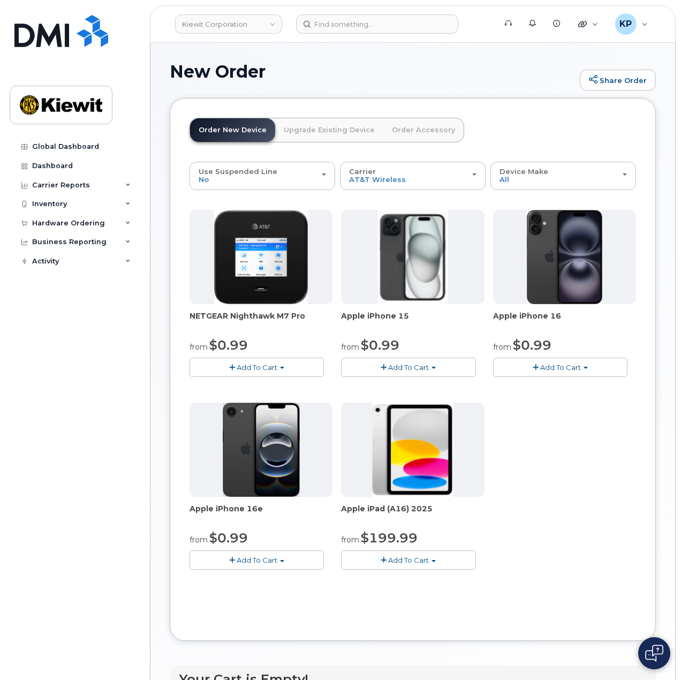
click at [515, 365] on button "Add To Cart" at bounding box center [560, 367] width 134 height 19
click at [536, 387] on link "$0.99 - 2 Year Activation (128GB)" at bounding box center [565, 387] width 138 height 13
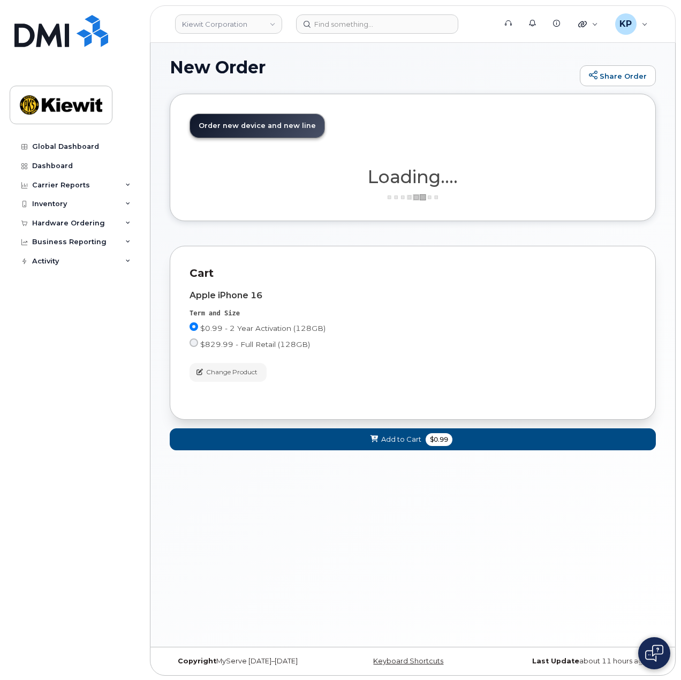
scroll to position [5, 0]
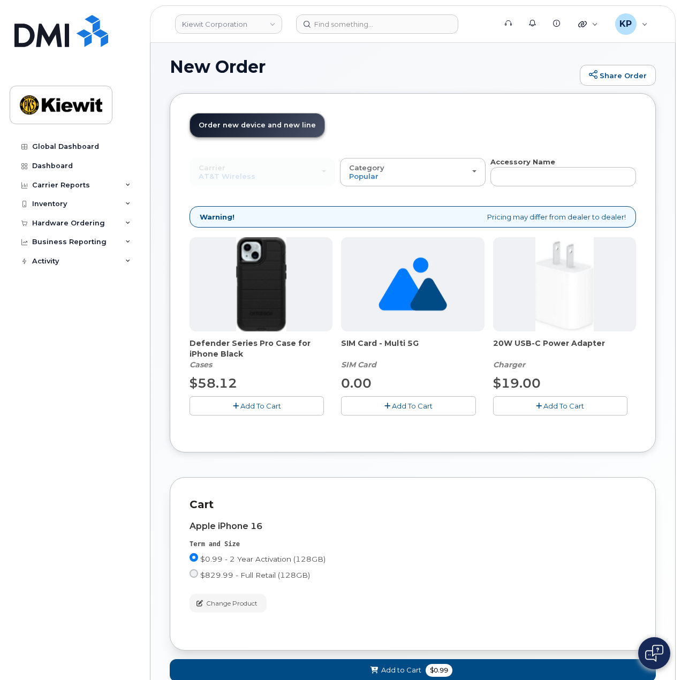
click at [529, 403] on button "Add To Cart" at bounding box center [560, 405] width 134 height 19
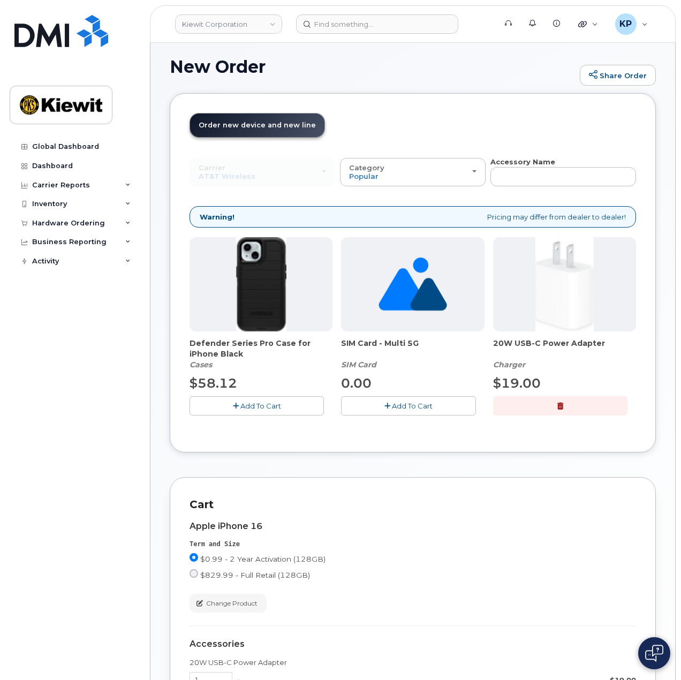
click at [246, 402] on span "Add To Cart" at bounding box center [261, 406] width 41 height 9
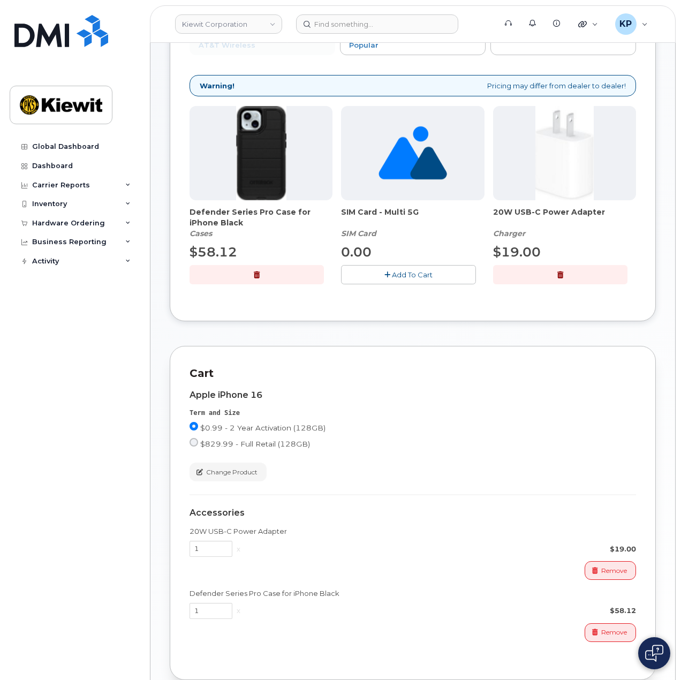
scroll to position [236, 0]
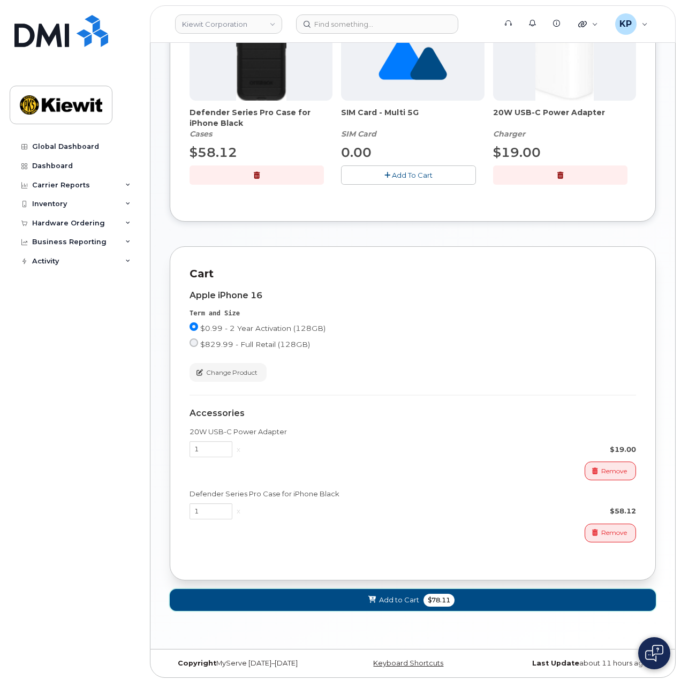
click at [409, 589] on button "Add to Cart $78.11" at bounding box center [413, 600] width 486 height 22
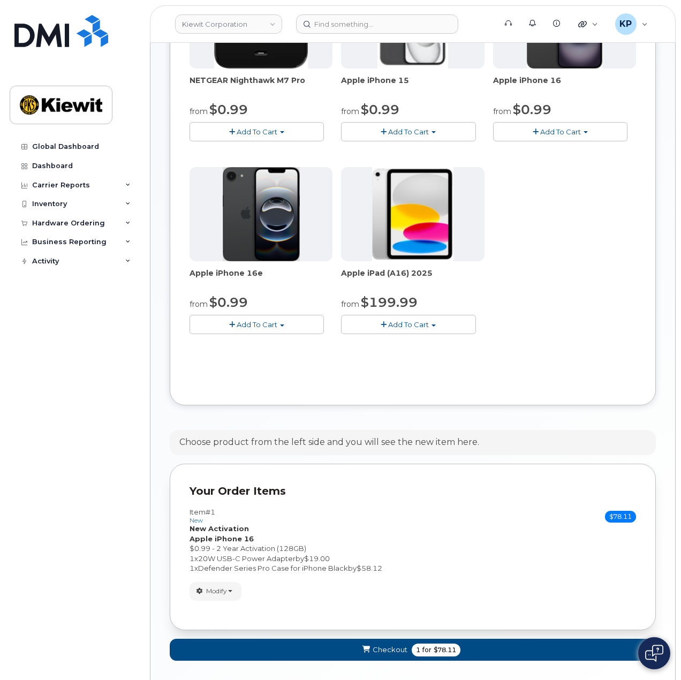
scroll to position [276, 0]
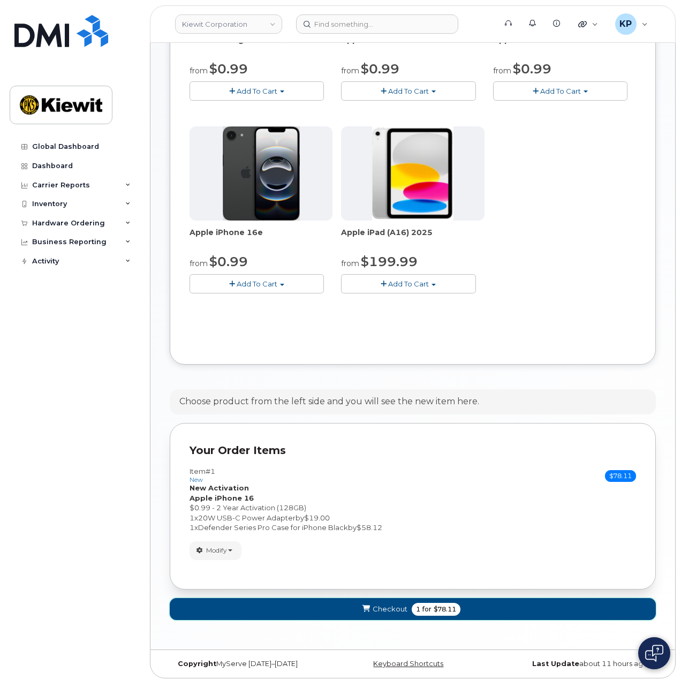
click at [341, 605] on button "Checkout 1 for $78.11" at bounding box center [413, 609] width 486 height 22
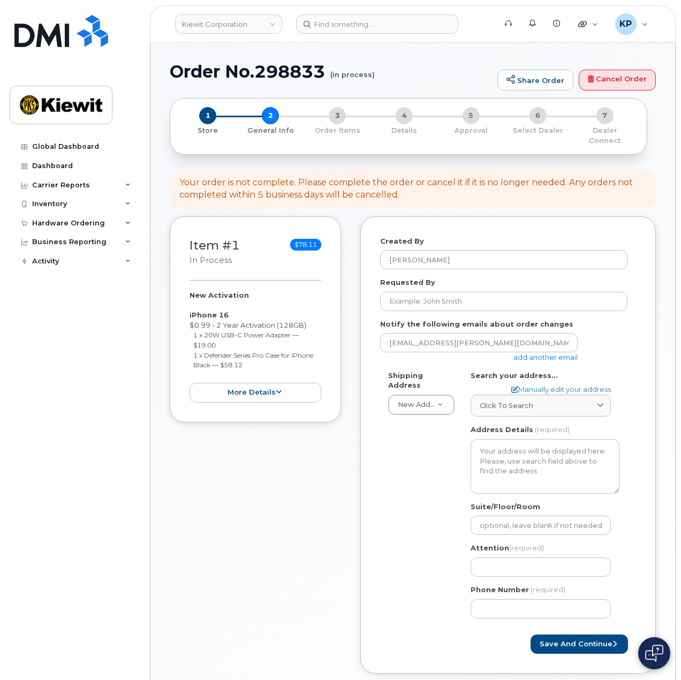
select select
click at [551, 353] on link "add another email" at bounding box center [546, 357] width 64 height 9
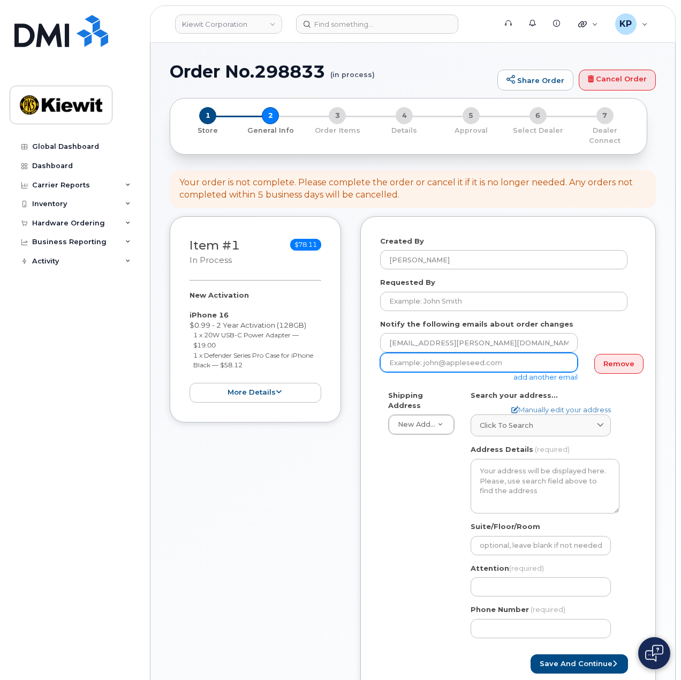
click at [450, 358] on input "email" at bounding box center [479, 362] width 198 height 19
paste input "Jasmine.Smith@kiewit.com"
type input "Jasmine.Smith@kiewit.com"
click at [413, 457] on div "Shipping Address New Address New Address 6076 TX-12 8000 Forbes Place 10055 Tra…" at bounding box center [503, 518] width 247 height 256
click at [536, 405] on link "Manually edit your address" at bounding box center [562, 410] width 100 height 10
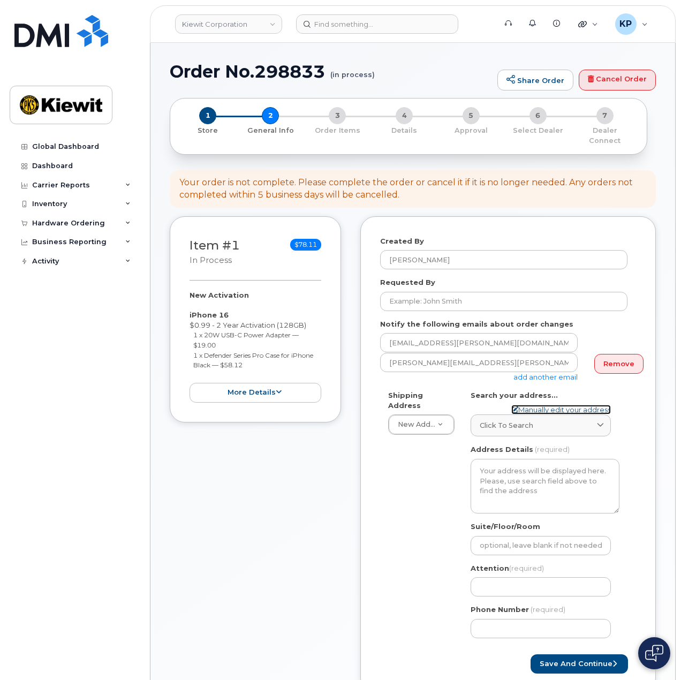
select select
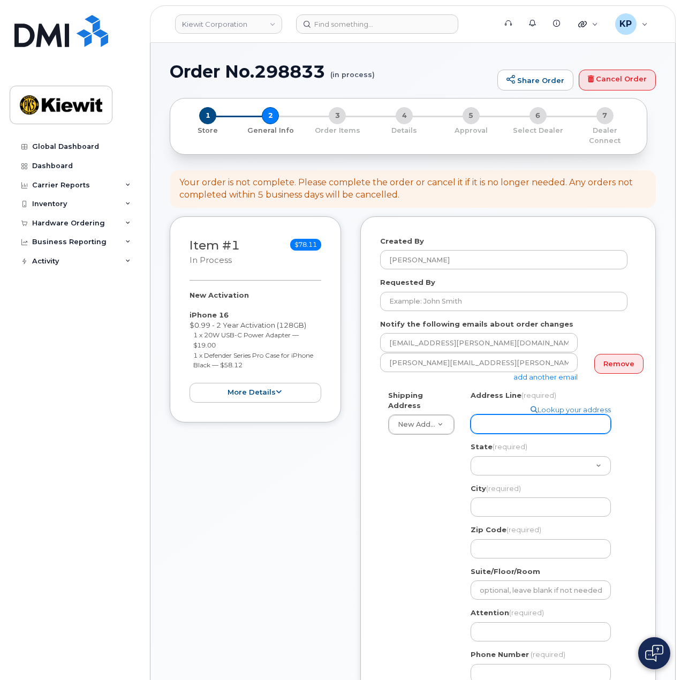
click at [516, 417] on input "Address Line (required)" at bounding box center [541, 424] width 140 height 19
select select
type input "2"
select select
type input "20"
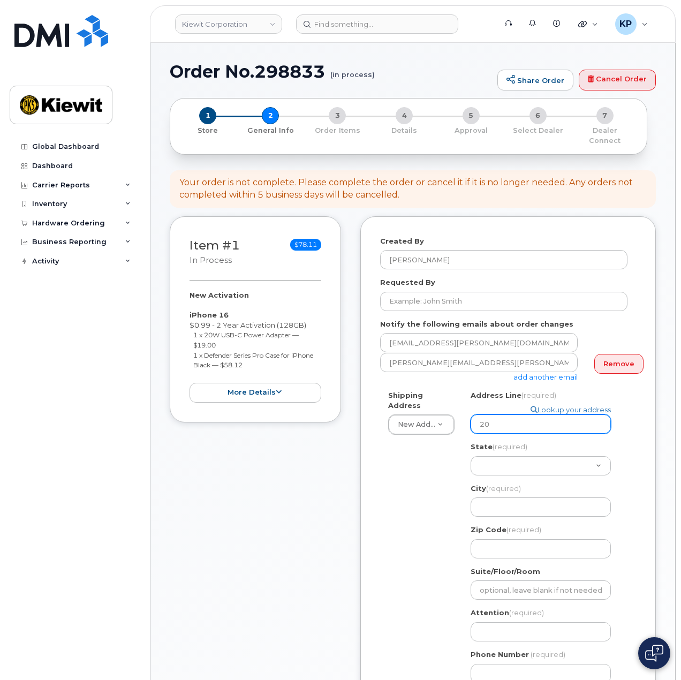
select select
type input "205"
select select
type input "2050 Roanoke Road"
select select
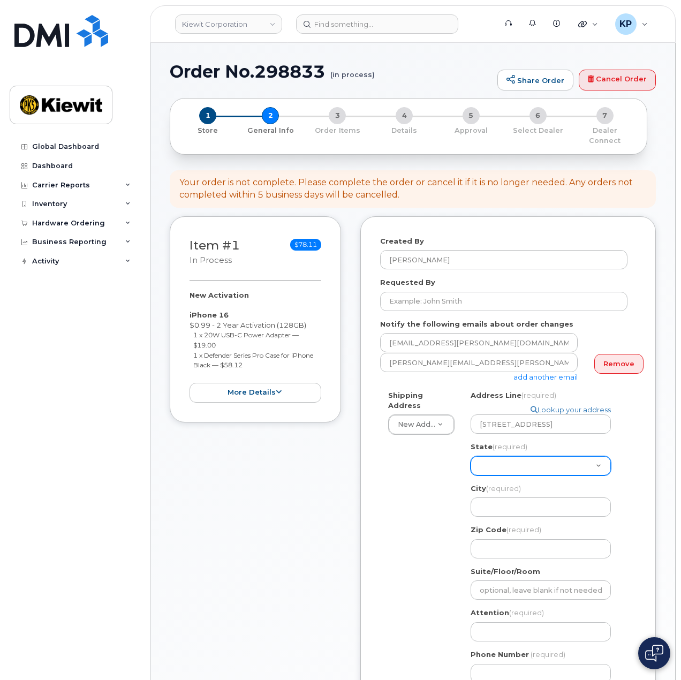
click at [501, 456] on select "Alabama Alaska American Samoa Arizona Arkansas California Colorado Connecticut …" at bounding box center [541, 465] width 140 height 19
select select "TX"
click at [471, 456] on select "Alabama Alaska American Samoa Arizona Arkansas California Colorado Connecticut …" at bounding box center [541, 465] width 140 height 19
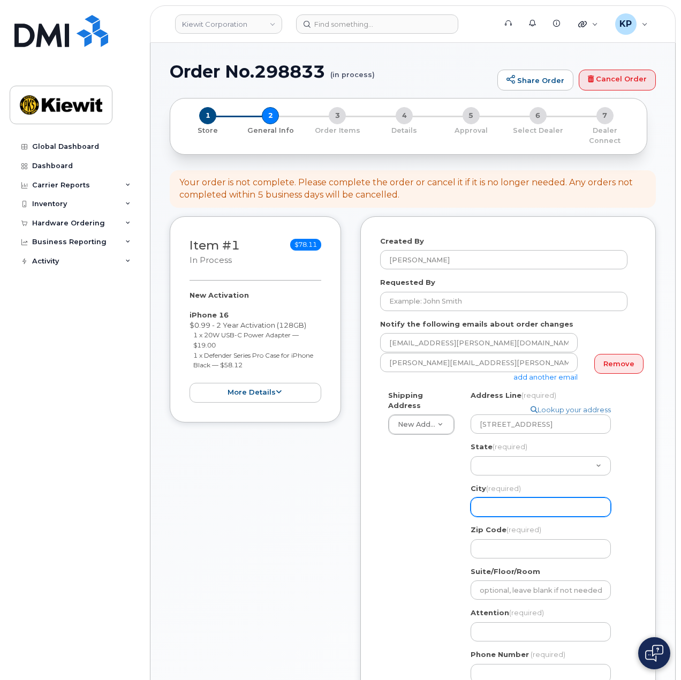
click at [474, 498] on input "City (required)" at bounding box center [541, 507] width 140 height 19
select select
type input "W"
select select
type input "We"
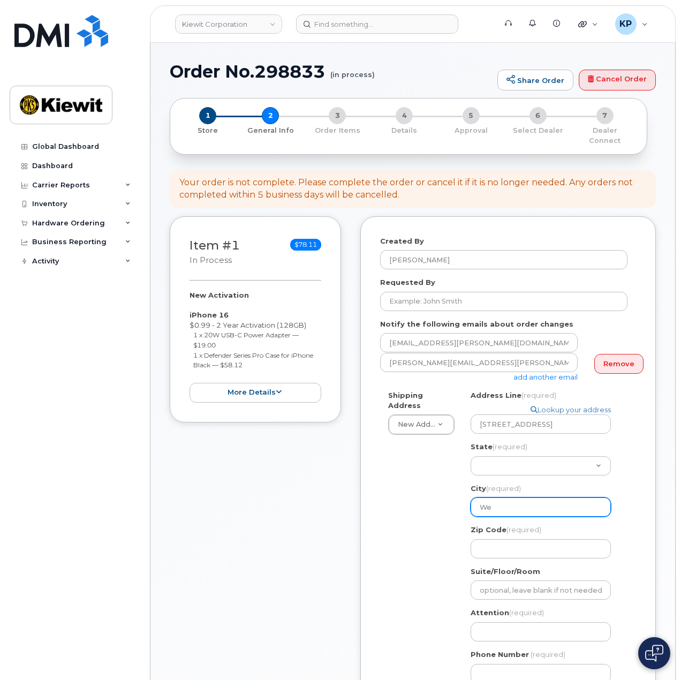
select select
type input "Wes"
select select
type input "West"
select select
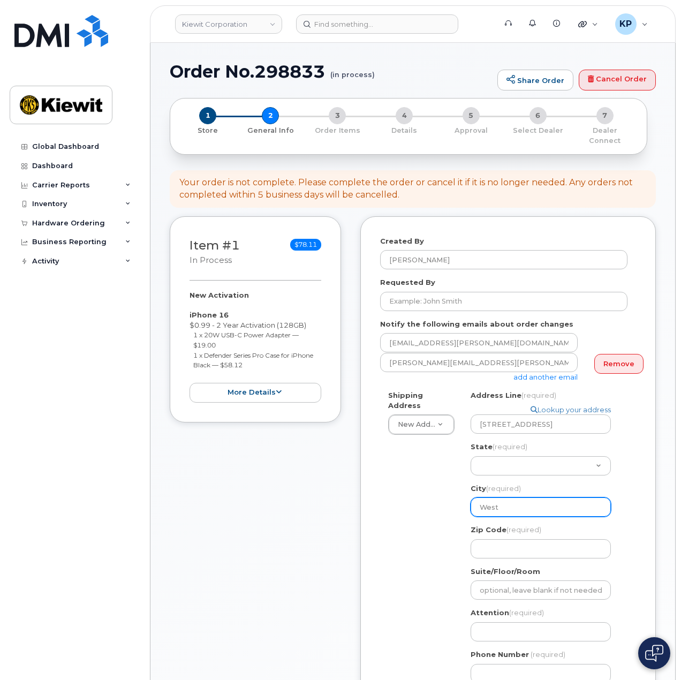
type input "Westl"
select select
type input "Westla"
select select
type input "Westlak"
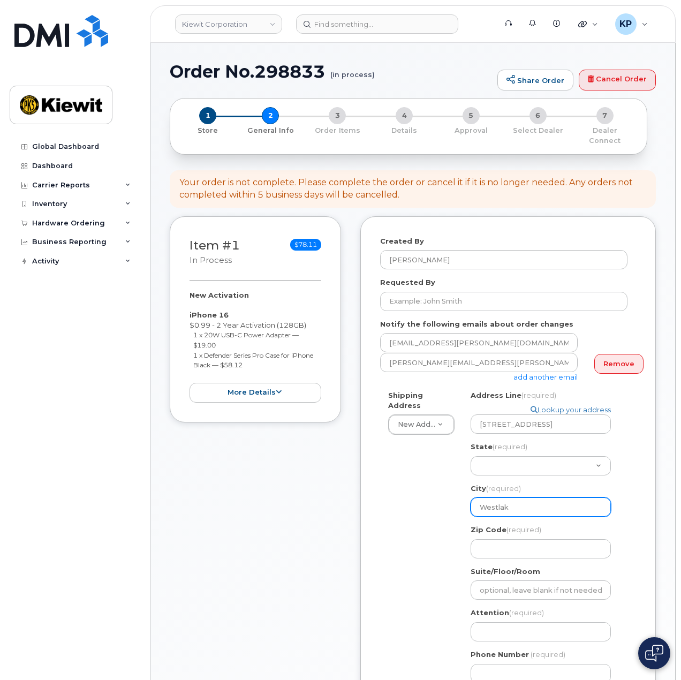
select select
type input "Westlake"
select select
type input "7"
select select
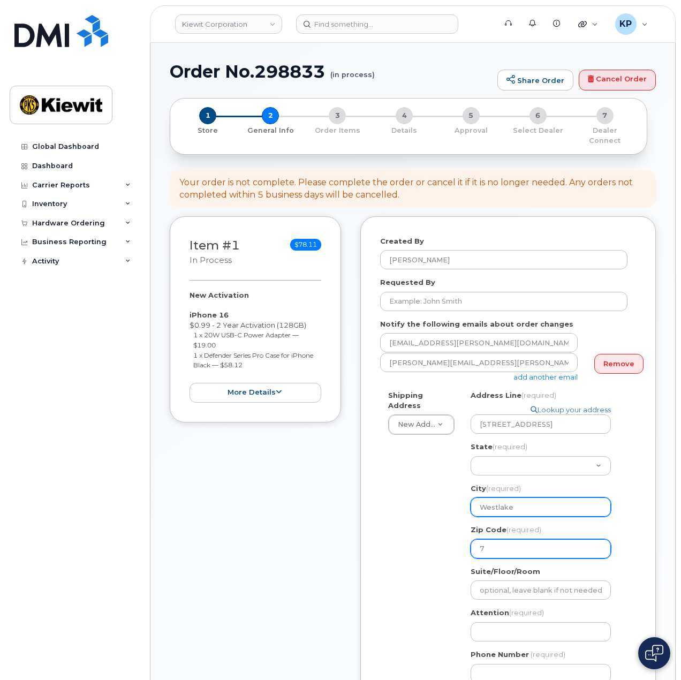
type input "76"
select select
type input "762"
select select
type input "7626"
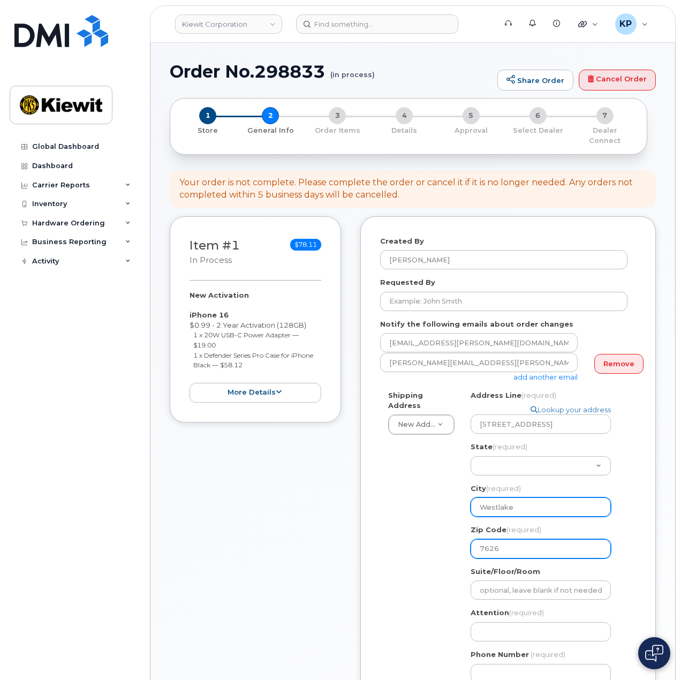
select select
type input "76262"
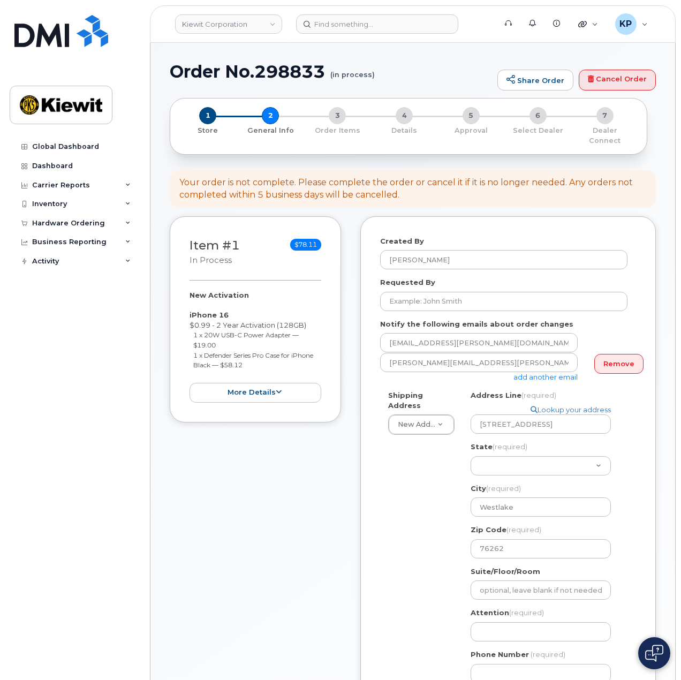
click at [417, 514] on div "Shipping Address New Address New Address 6076 TX-12 8000 Forbes Place 10055 Tra…" at bounding box center [503, 540] width 247 height 301
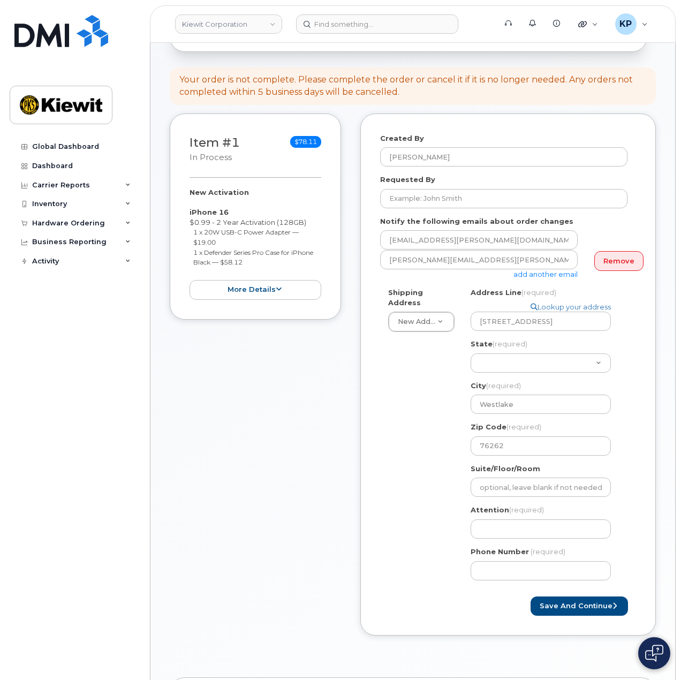
scroll to position [107, 0]
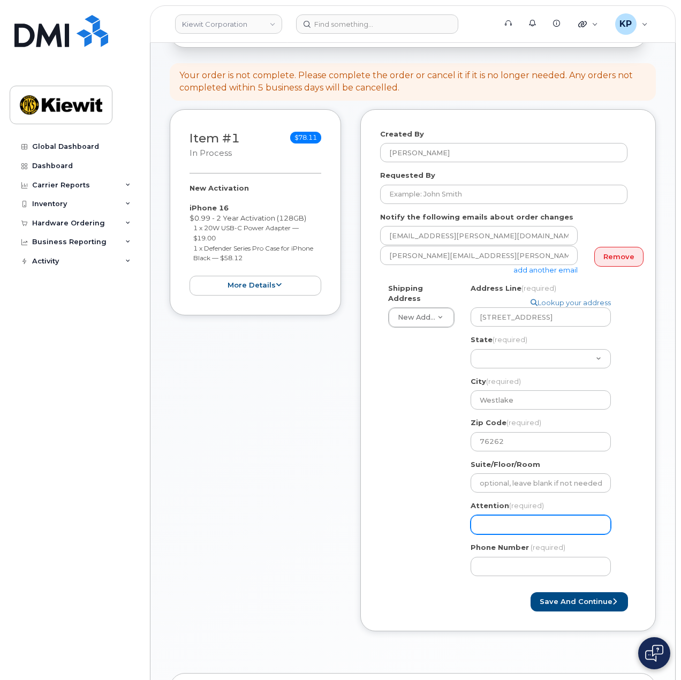
click at [491, 515] on input "Attention (required)" at bounding box center [541, 524] width 140 height 19
click at [480, 519] on input "Attention (required)" at bounding box center [541, 524] width 140 height 19
paste input "Cell Phone Order for Jordan Rose"
select select
type input "Cell Phone Order for Jordan Rose"
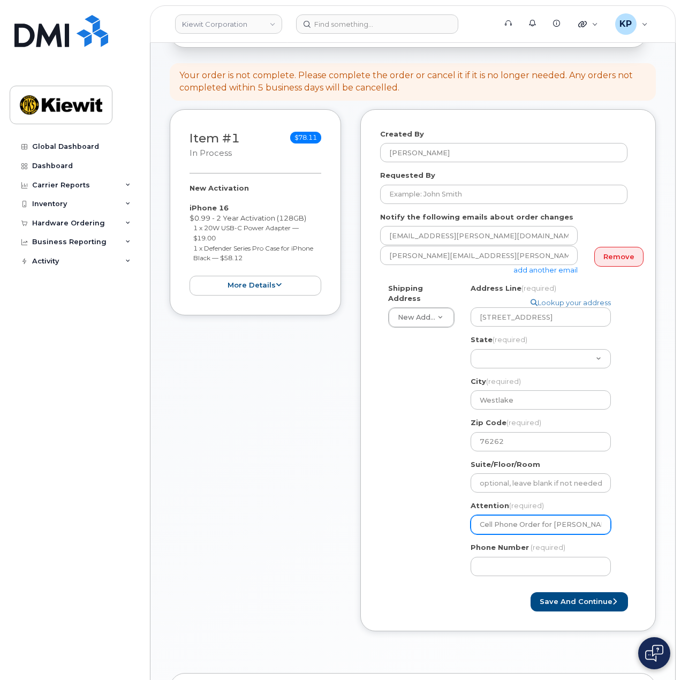
select select
paste input "Cell Phone Order for Jordan Rose"
select select
type input "Cell Phone Order for Jordan Rose"
drag, startPoint x: 553, startPoint y: 513, endPoint x: 439, endPoint y: 503, distance: 114.5
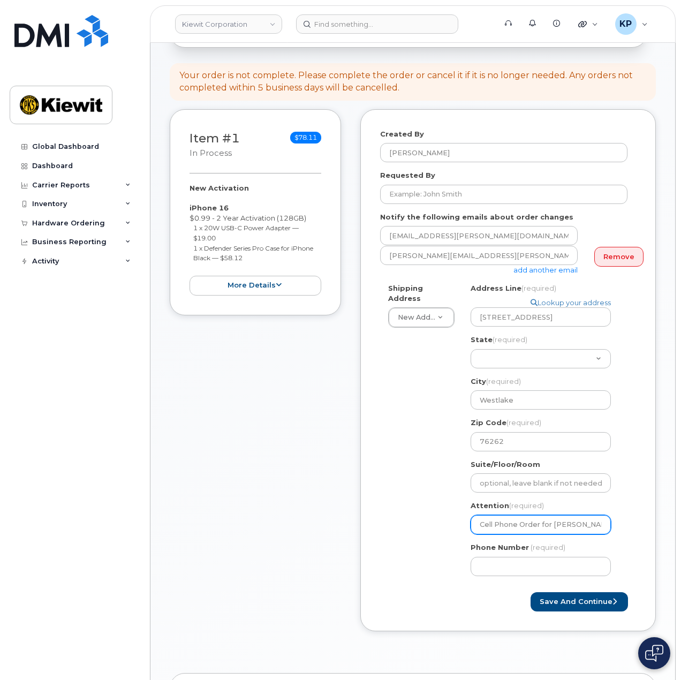
click at [439, 503] on div "Shipping Address New Address New Address 6076 TX-12 8000 Forbes Place 10055 Tra…" at bounding box center [503, 433] width 247 height 301
select select
click at [536, 515] on input "Jordan Rose" at bounding box center [541, 524] width 140 height 19
type input "Jordan Rose"
select select
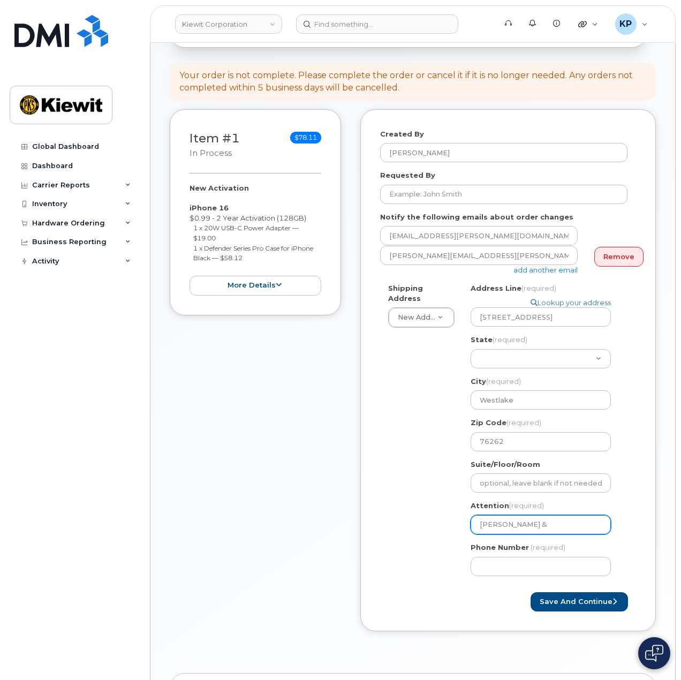
type input "Jordan Rose &"
paste input "Joshua.Nielsen"
select select
type input "Jordan Rose & Joshua.Nielsen"
click at [556, 516] on input "Jordan Rose & Joshua.Nielsen" at bounding box center [541, 524] width 140 height 19
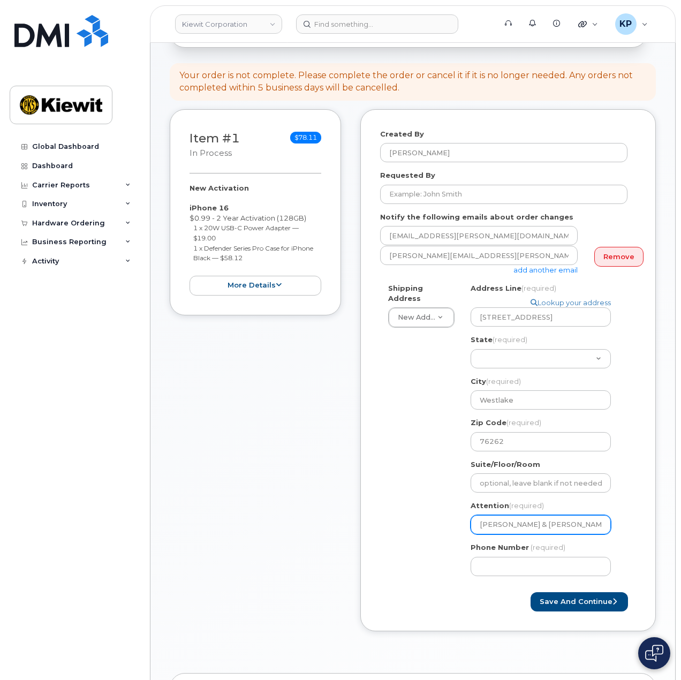
select select
type input "Jordan Rose & JoshuaNielsen"
select select
type input "Jordan Rose & Joshua Nielsen"
click at [528, 557] on input "Phone Number" at bounding box center [541, 566] width 140 height 19
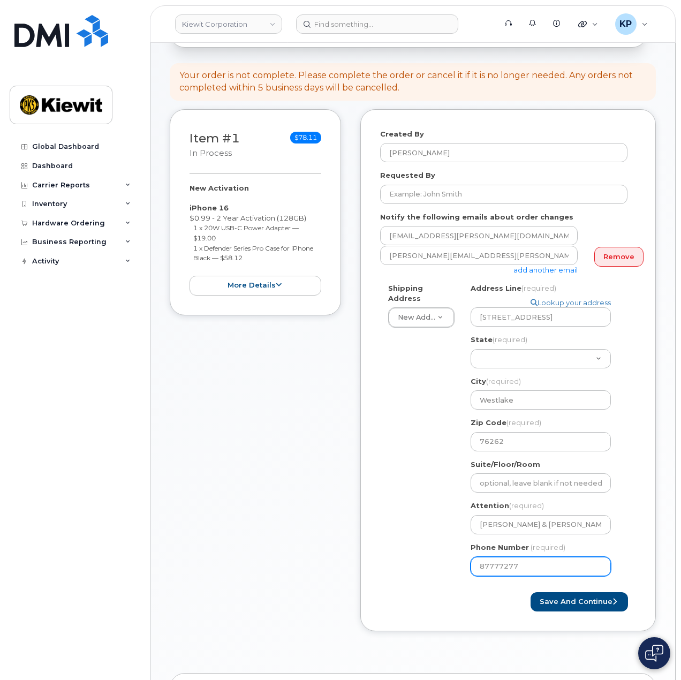
type input "877772770"
select select
type input "8777727707"
click at [414, 459] on div "Shipping Address New Address New Address 6076 TX-12 8000 Forbes Place 10055 Tra…" at bounding box center [503, 433] width 247 height 301
click at [386, 518] on div "Shipping Address New Address New Address 6076 TX-12 8000 Forbes Place 10055 Tra…" at bounding box center [503, 433] width 247 height 301
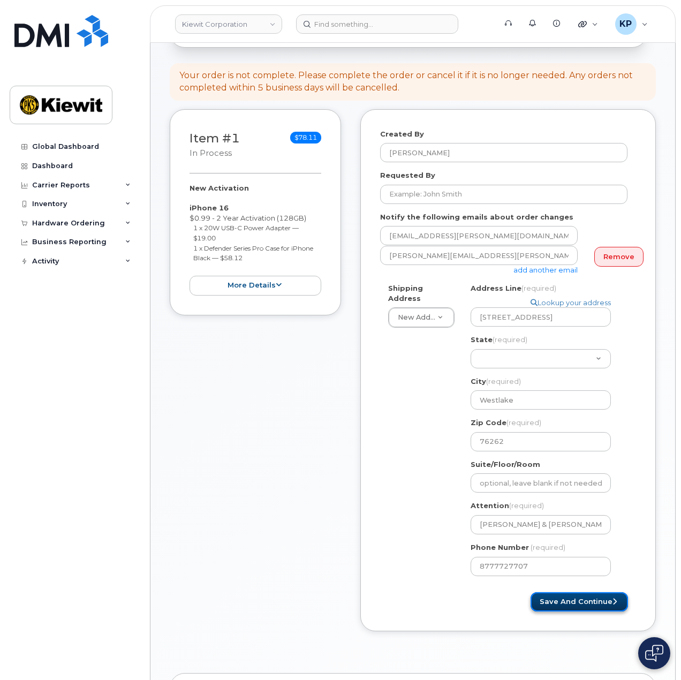
click at [588, 592] on button "Save and Continue" at bounding box center [579, 602] width 97 height 20
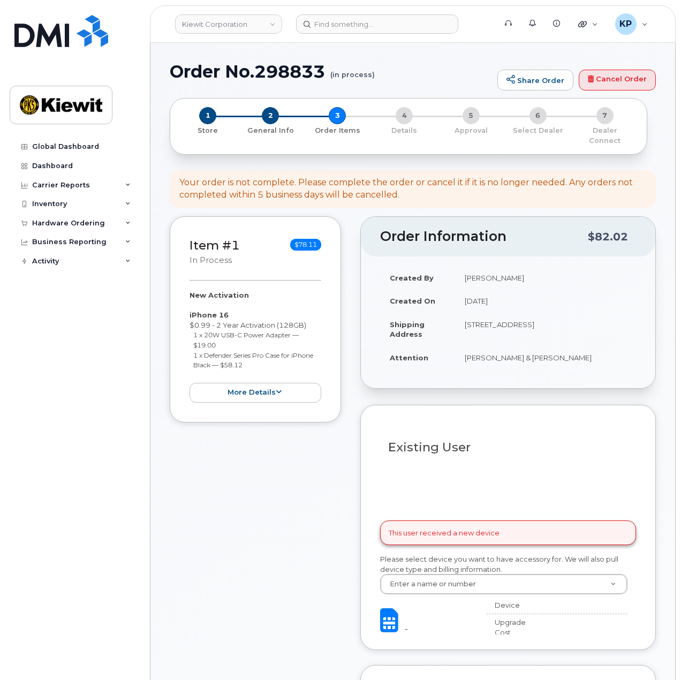
select select
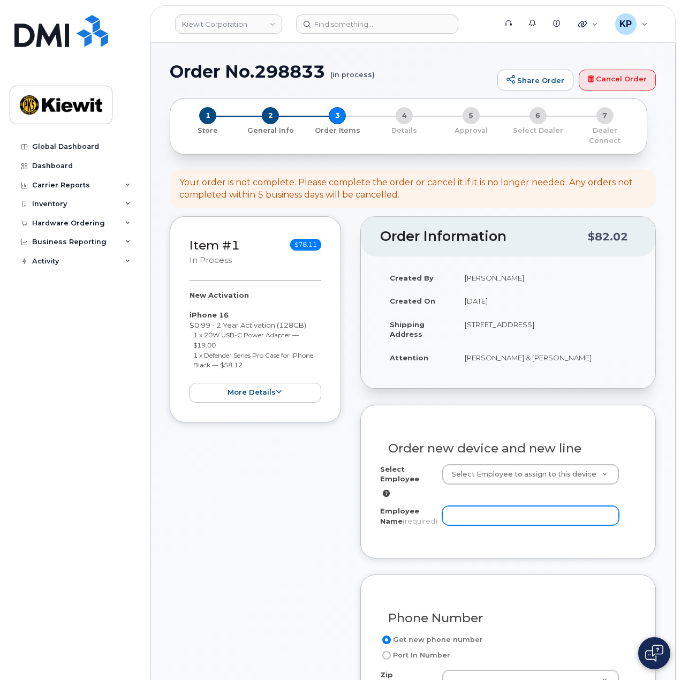
click at [453, 506] on input "Employee Name (required)" at bounding box center [530, 515] width 177 height 19
paste input "[PERSON_NAME]"
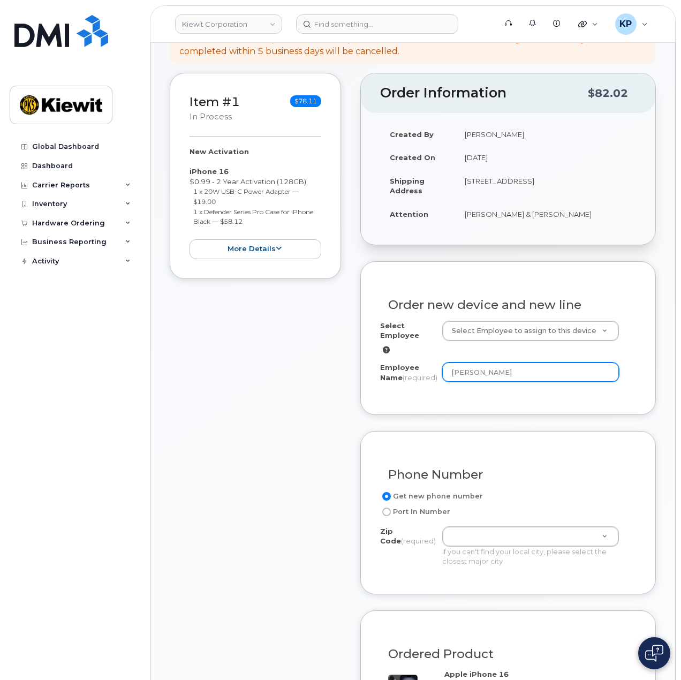
scroll to position [161, 0]
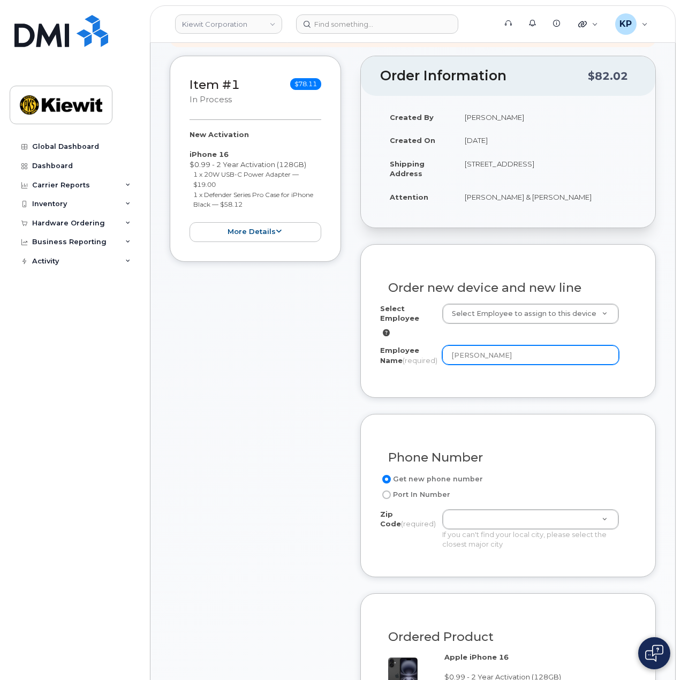
type input "[PERSON_NAME]"
click at [311, 480] on div "Item #1 in process $78.11 New Activation iPhone 16 $0.99 - 2 Year Activation (1…" at bounding box center [255, 612] width 171 height 1112
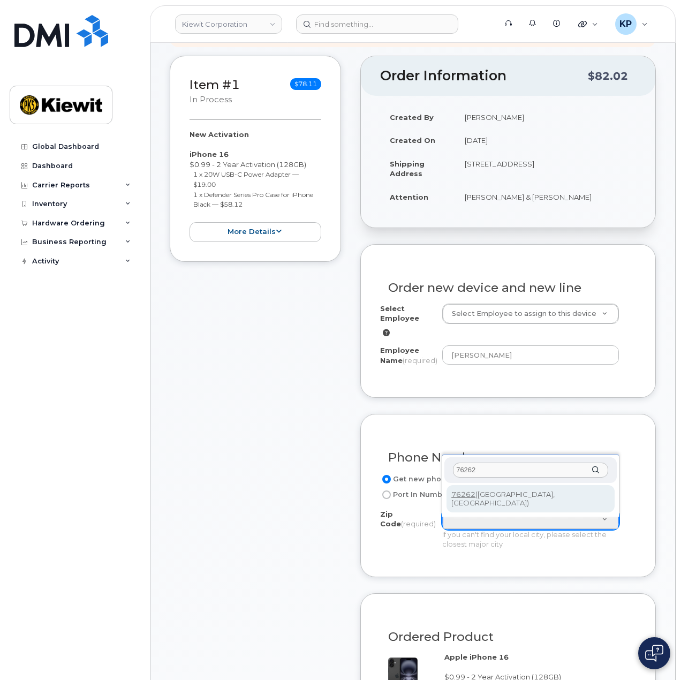
type input "76262"
type input "76262 ([GEOGRAPHIC_DATA], [GEOGRAPHIC_DATA])"
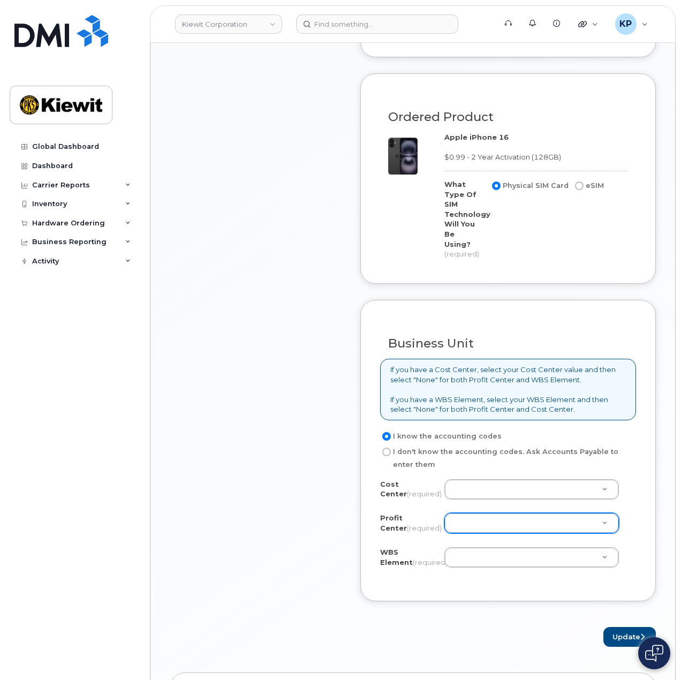
scroll to position [696, 0]
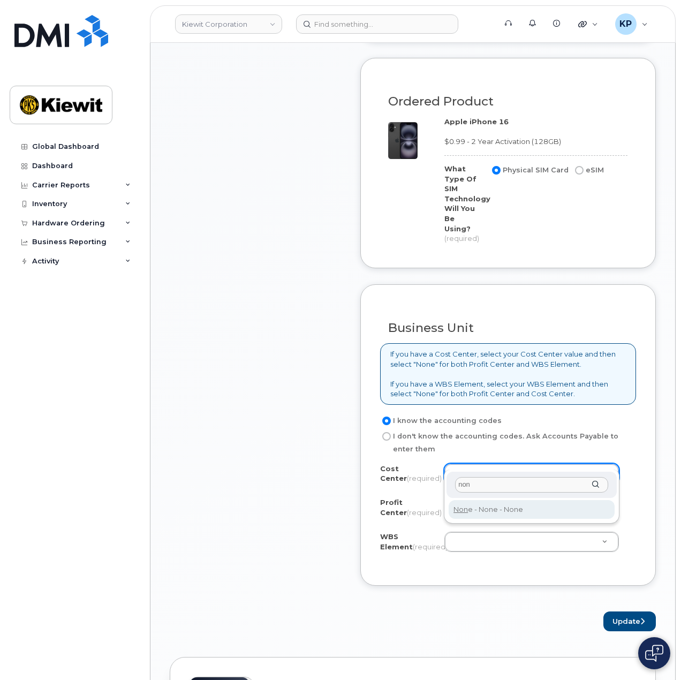
type input "non"
type input "None"
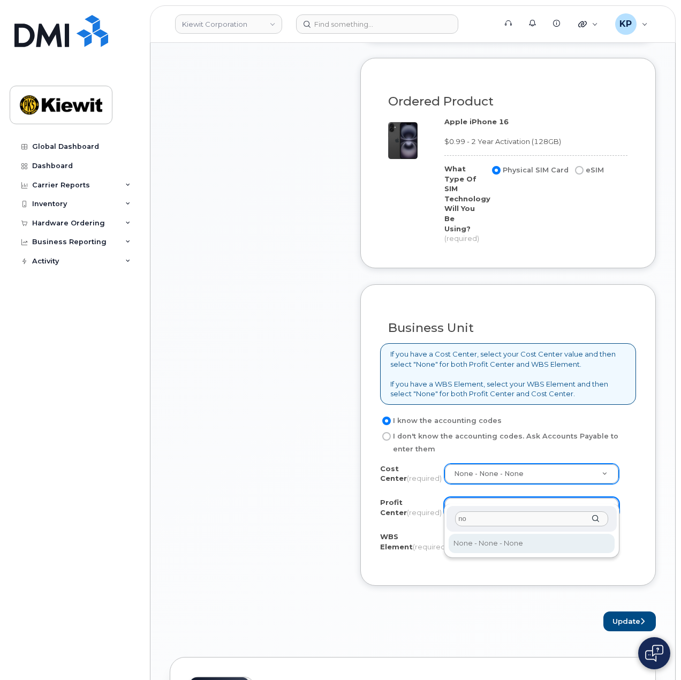
type input "non"
select select "None"
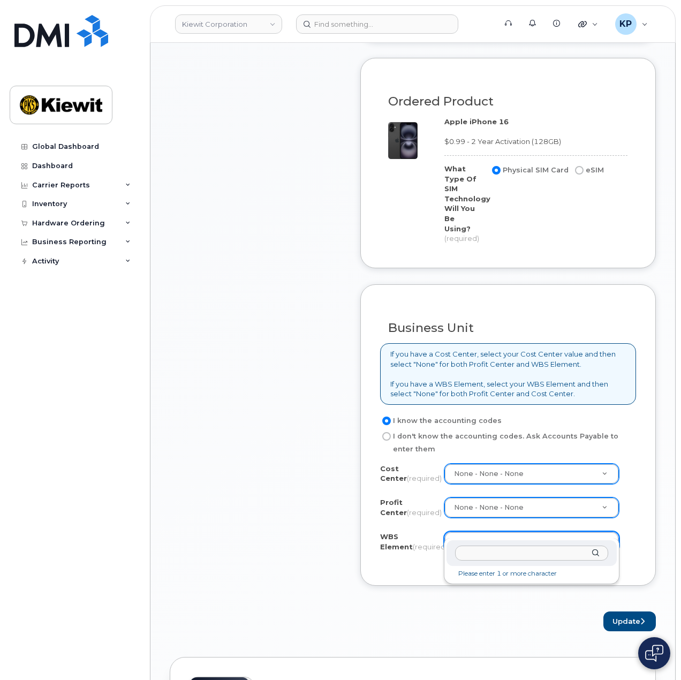
paste input "110223.1631"
type input "110223.1631"
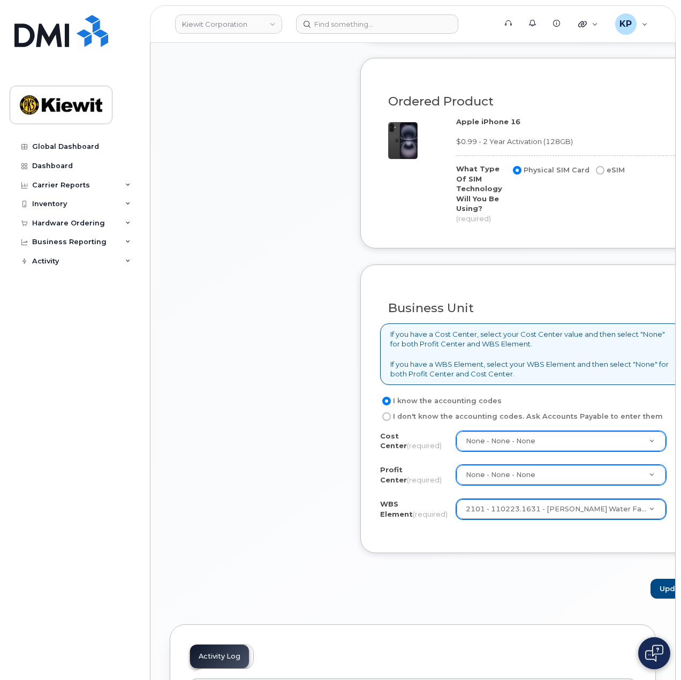
click at [309, 519] on div "Item #1 in process $78.11 New Activation iPhone 16 $0.99 - 2 Year Activation (1…" at bounding box center [255, 59] width 171 height 1079
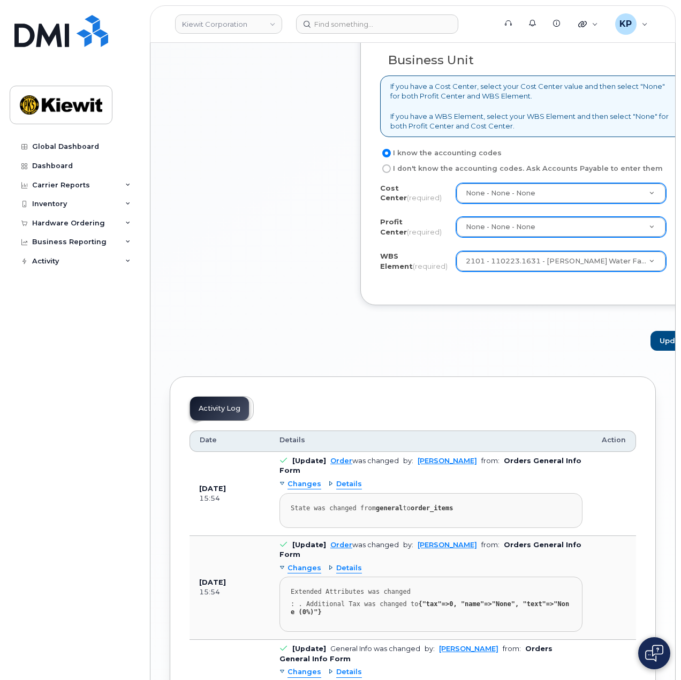
scroll to position [964, 0]
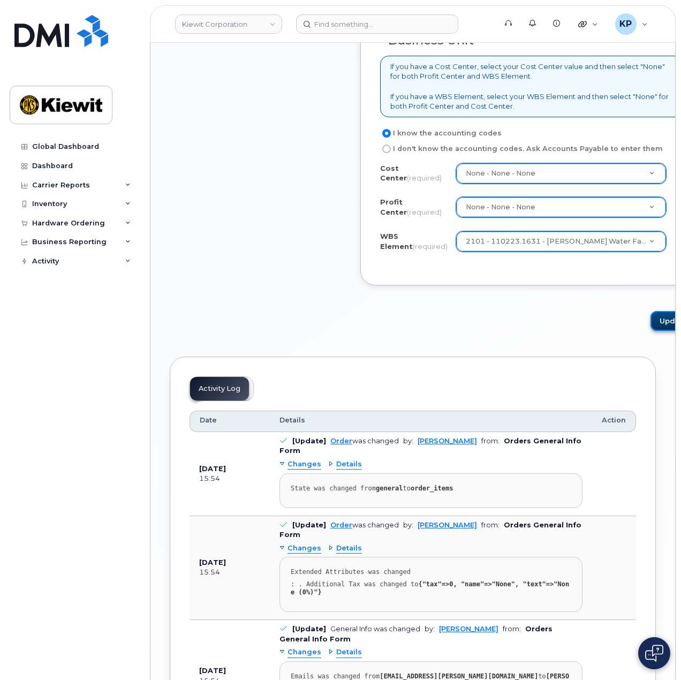
click at [651, 331] on button "Update" at bounding box center [677, 321] width 52 height 20
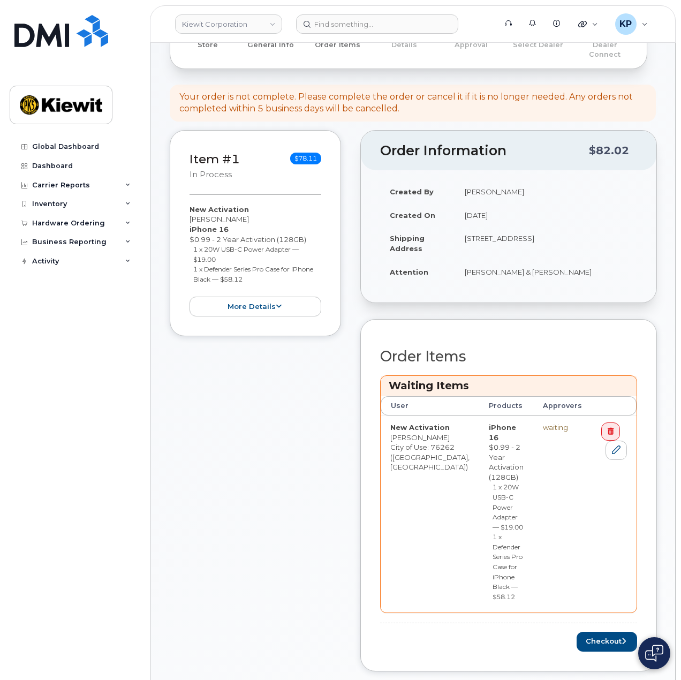
scroll to position [214, 0]
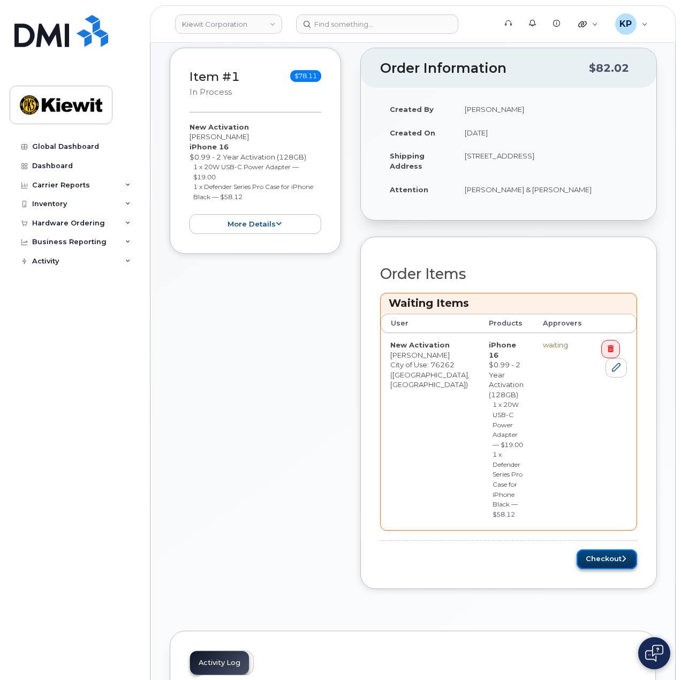
click at [586, 550] on button "Checkout" at bounding box center [607, 560] width 61 height 20
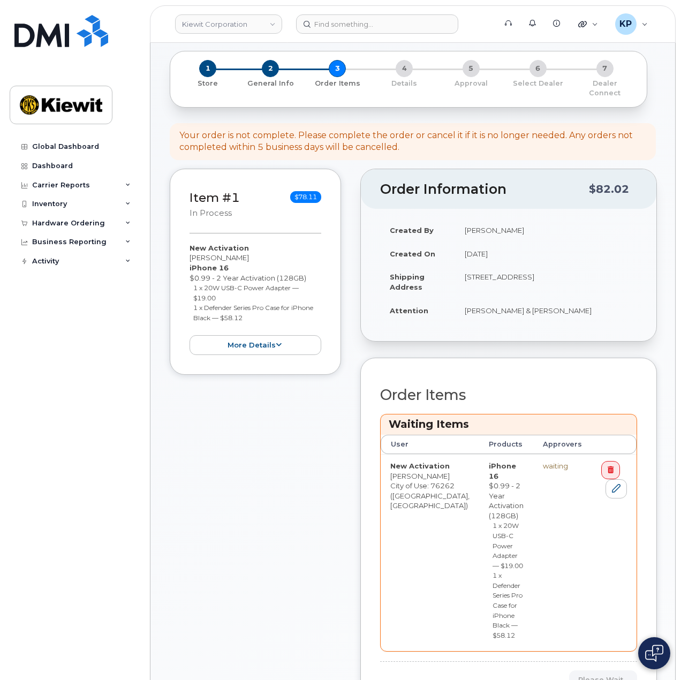
scroll to position [54, 0]
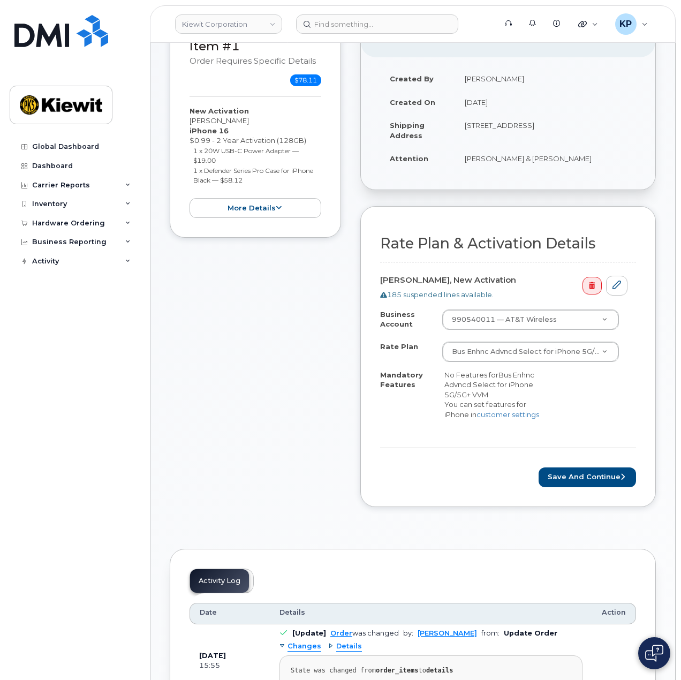
scroll to position [161, 0]
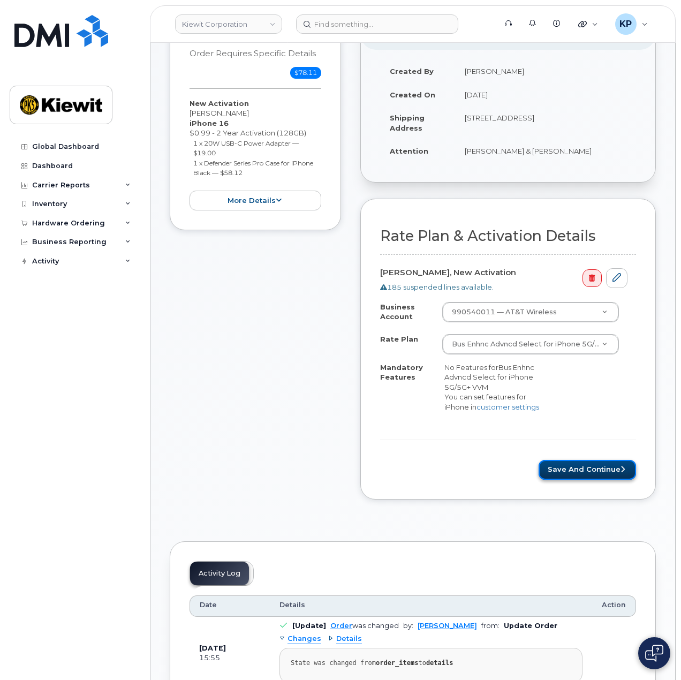
click at [603, 460] on button "Save and Continue" at bounding box center [587, 470] width 97 height 20
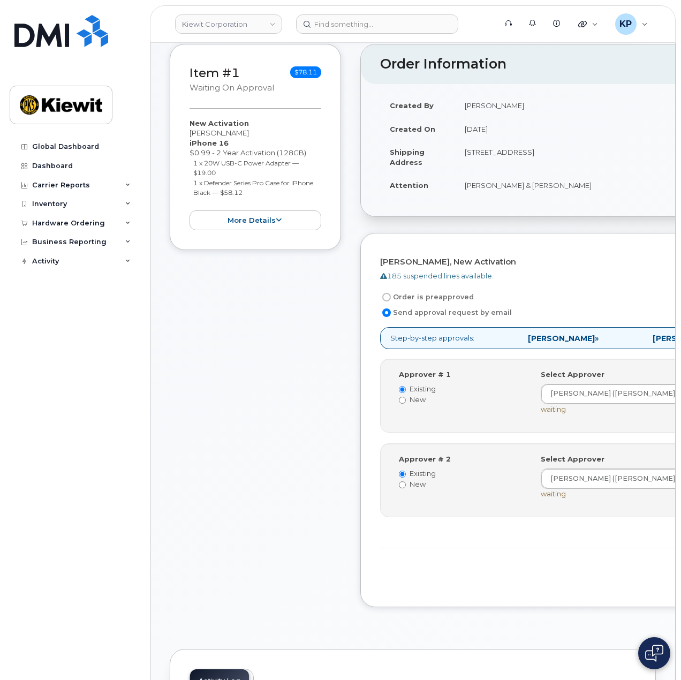
scroll to position [161, 0]
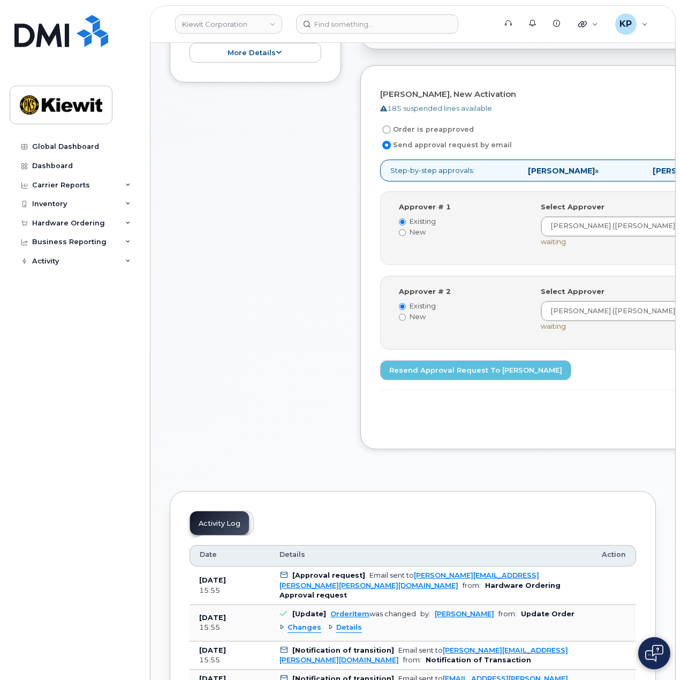
scroll to position [321, 0]
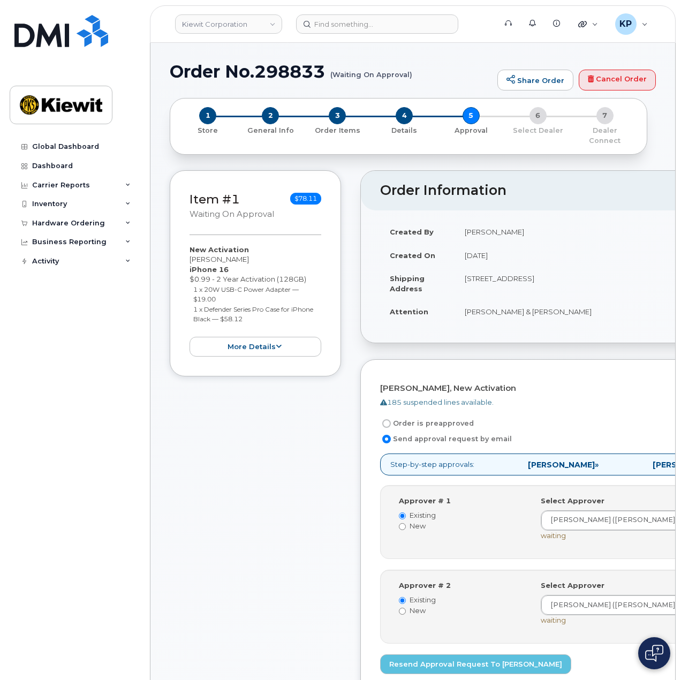
scroll to position [0, 0]
click at [326, 73] on h1 "Order No.298833 (Waiting On Approval)" at bounding box center [331, 71] width 322 height 19
